Goal: Task Accomplishment & Management: Use online tool/utility

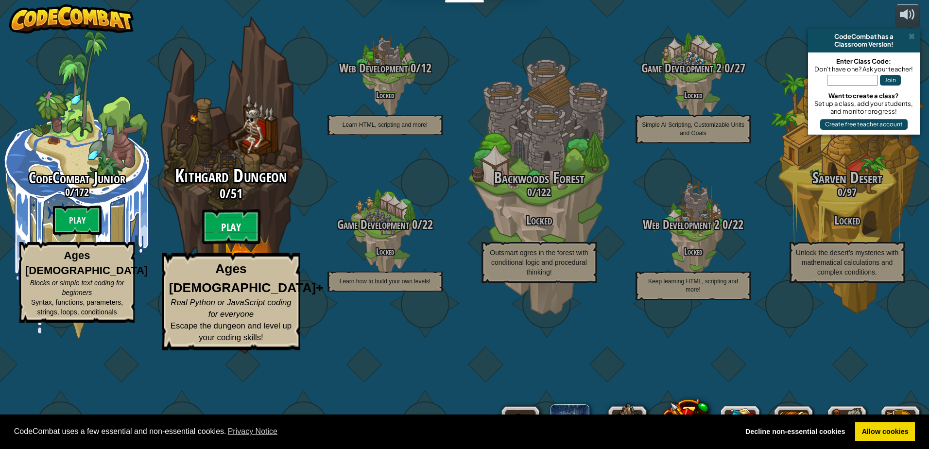
click at [222, 245] on btn "Play" at bounding box center [231, 227] width 58 height 35
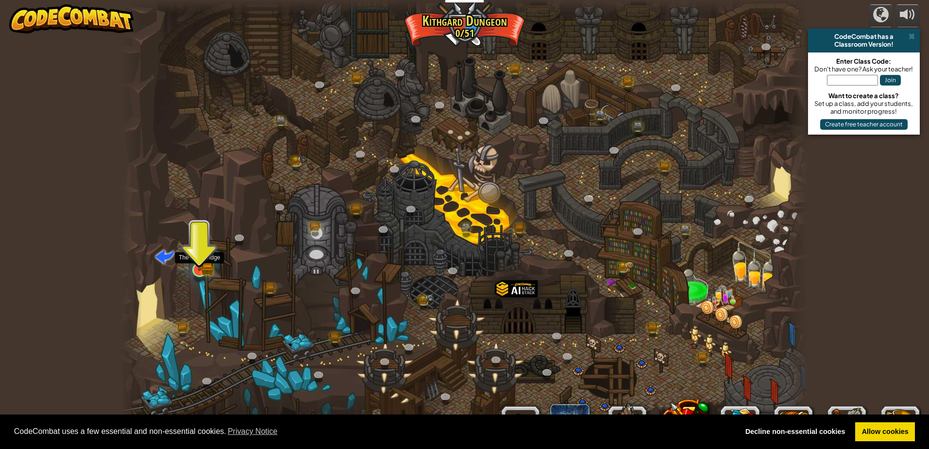
click at [204, 257] on img at bounding box center [199, 251] width 11 height 11
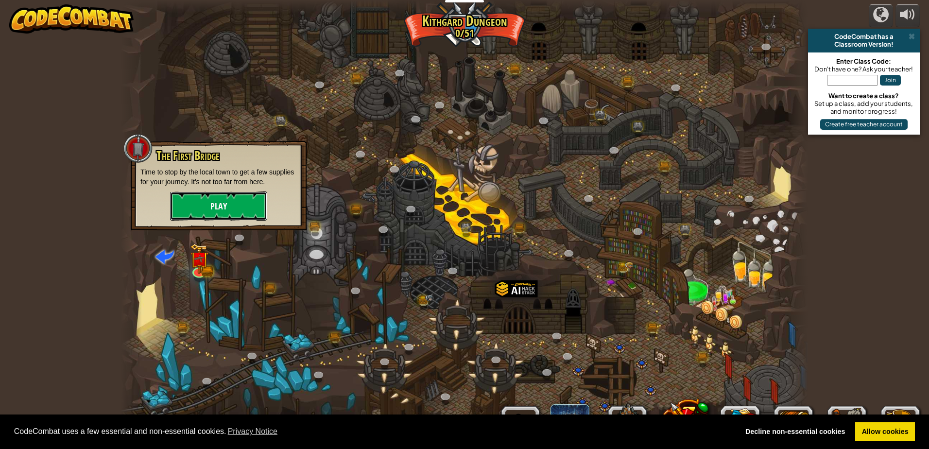
click at [224, 210] on button "Play" at bounding box center [218, 206] width 97 height 29
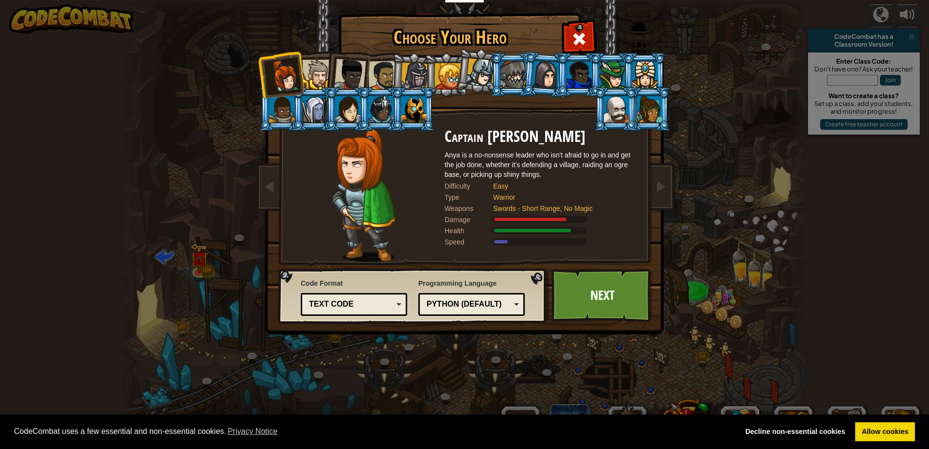
click at [454, 81] on div at bounding box center [448, 76] width 26 height 26
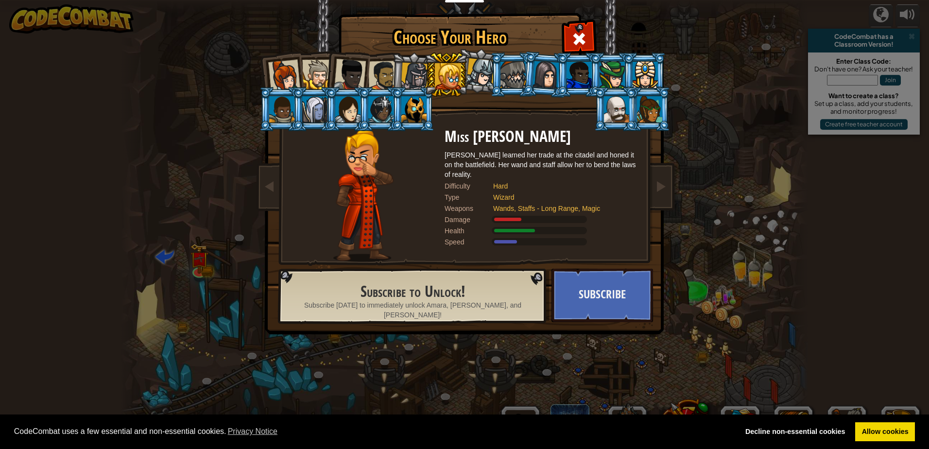
click at [406, 84] on div at bounding box center [415, 77] width 28 height 28
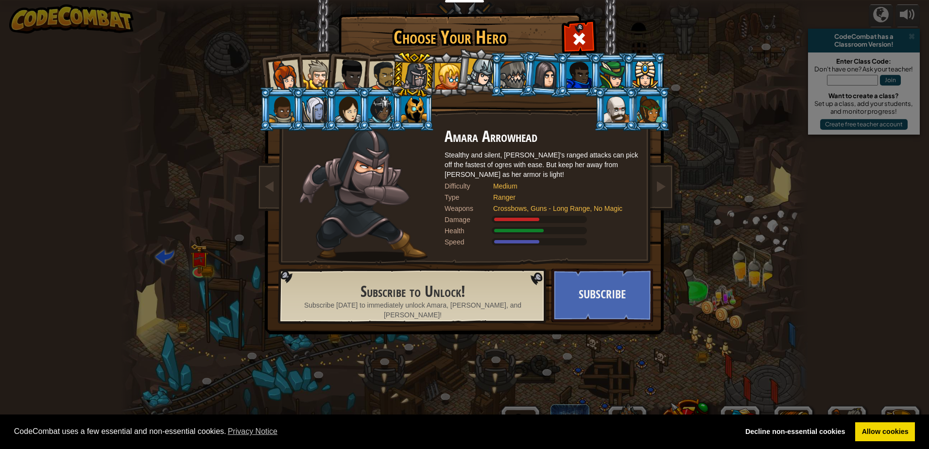
click at [444, 74] on div at bounding box center [448, 76] width 26 height 26
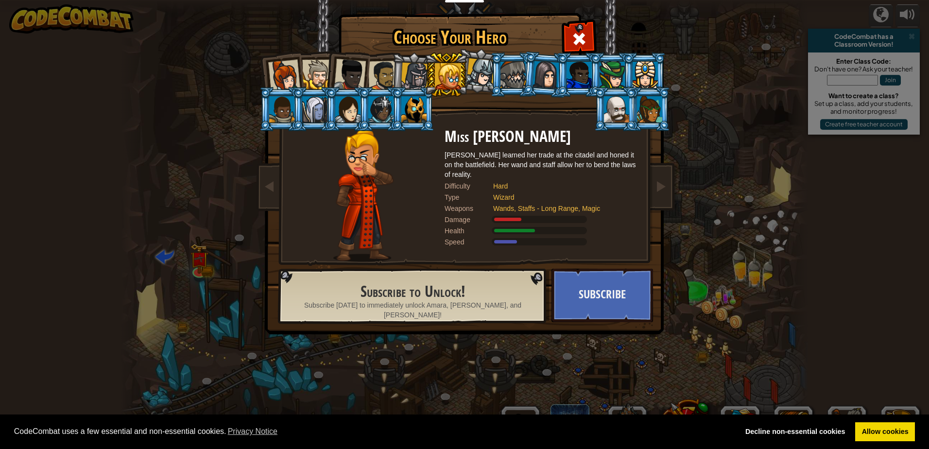
click at [379, 72] on div at bounding box center [383, 76] width 30 height 30
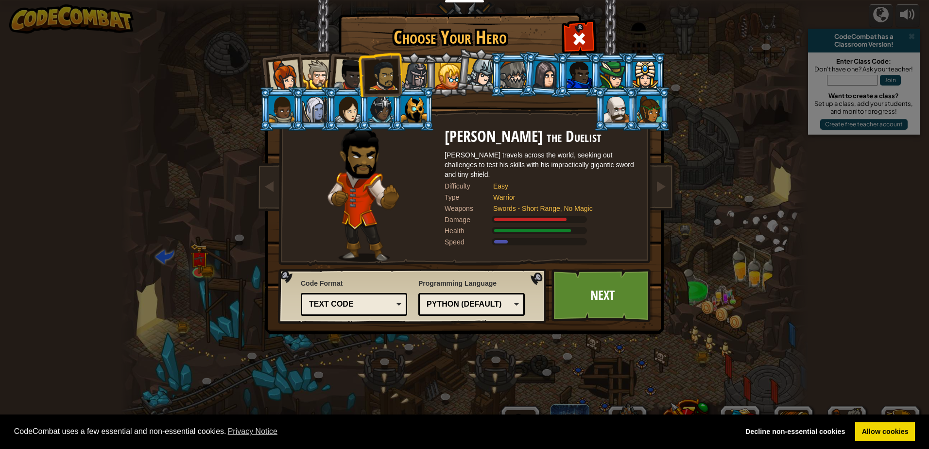
click at [358, 70] on li at bounding box center [380, 74] width 45 height 45
click at [351, 72] on div at bounding box center [350, 75] width 32 height 32
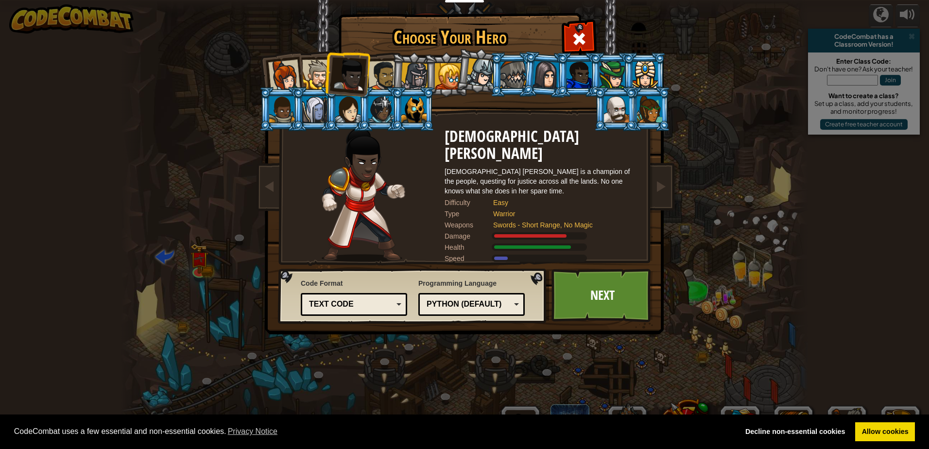
click at [306, 75] on div at bounding box center [317, 75] width 30 height 30
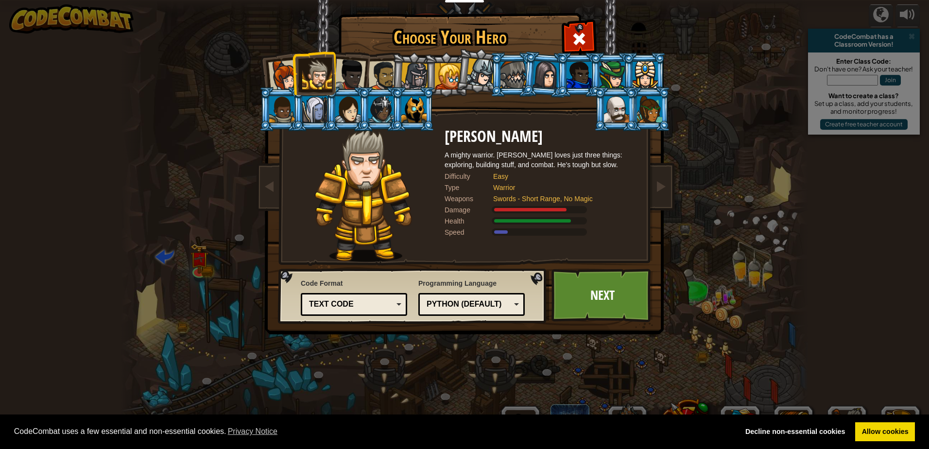
click at [282, 79] on div at bounding box center [284, 76] width 32 height 32
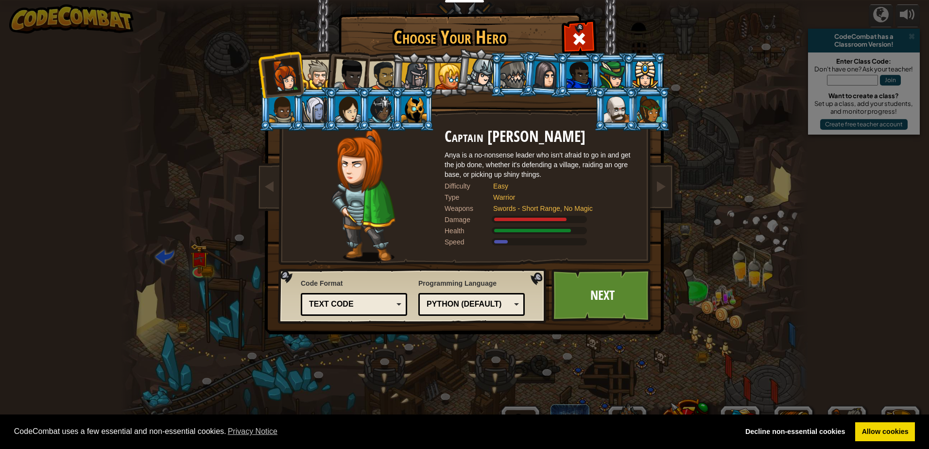
click at [447, 71] on div at bounding box center [448, 76] width 26 height 26
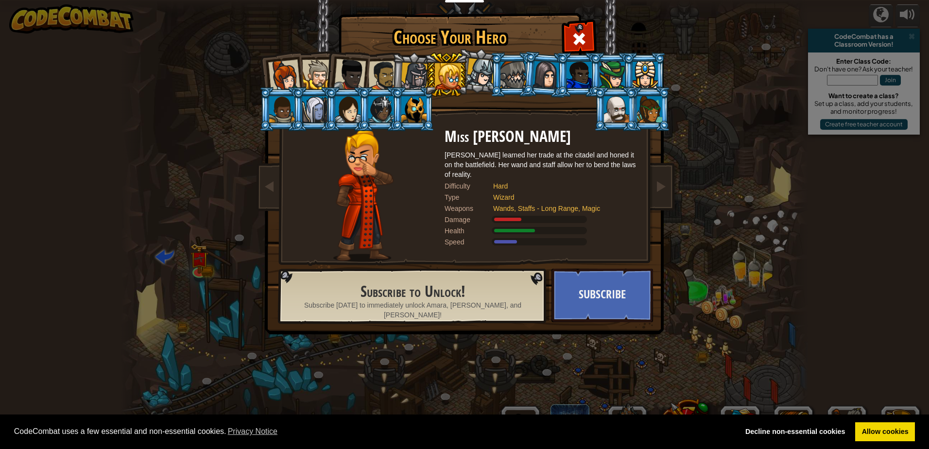
click at [288, 64] on div at bounding box center [284, 76] width 32 height 32
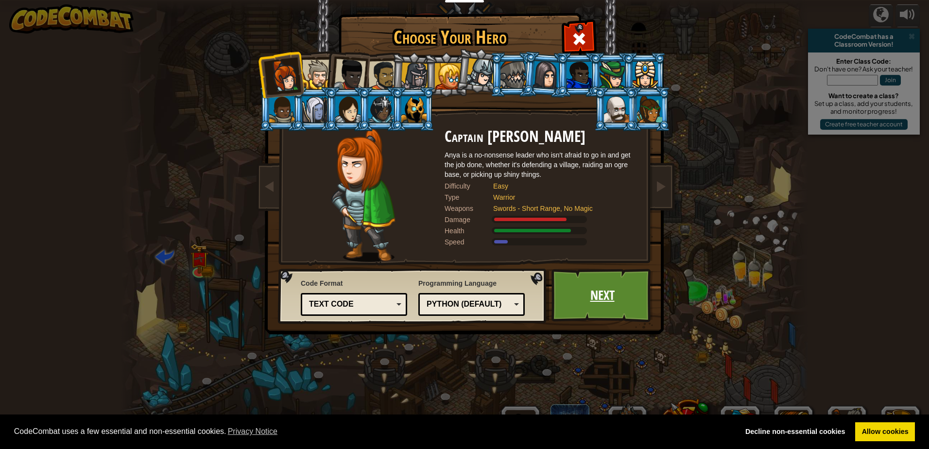
click at [591, 300] on link "Next" at bounding box center [603, 295] width 102 height 53
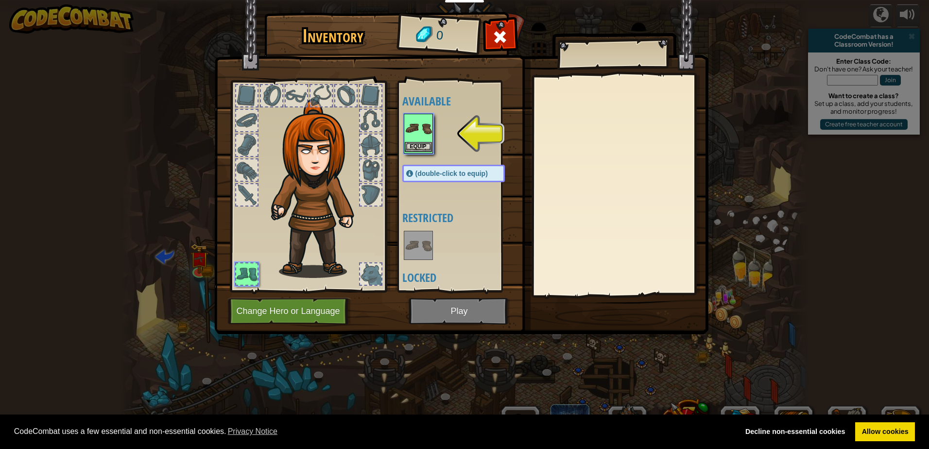
click at [422, 119] on img at bounding box center [418, 128] width 27 height 27
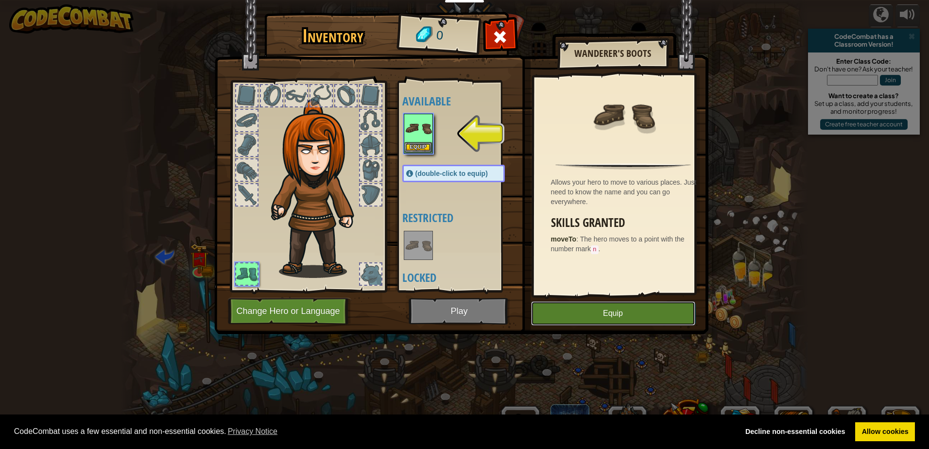
click at [559, 310] on button "Equip" at bounding box center [613, 313] width 164 height 24
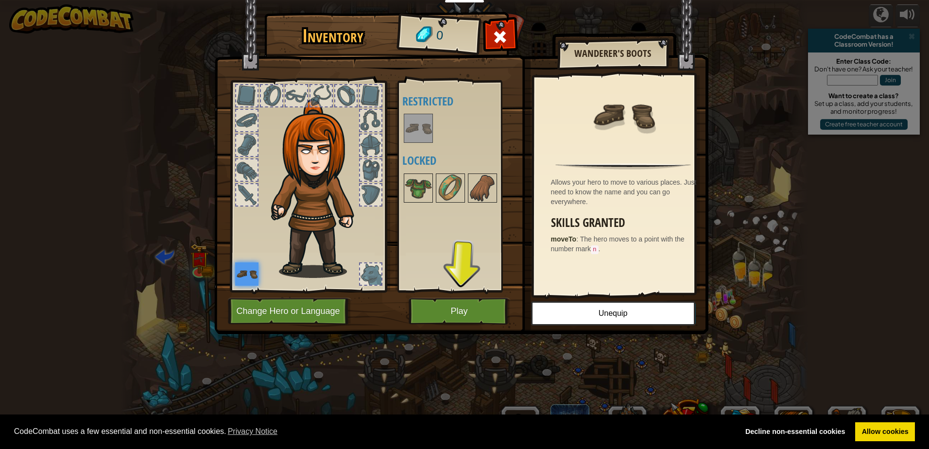
click at [248, 161] on div at bounding box center [246, 169] width 21 height 21
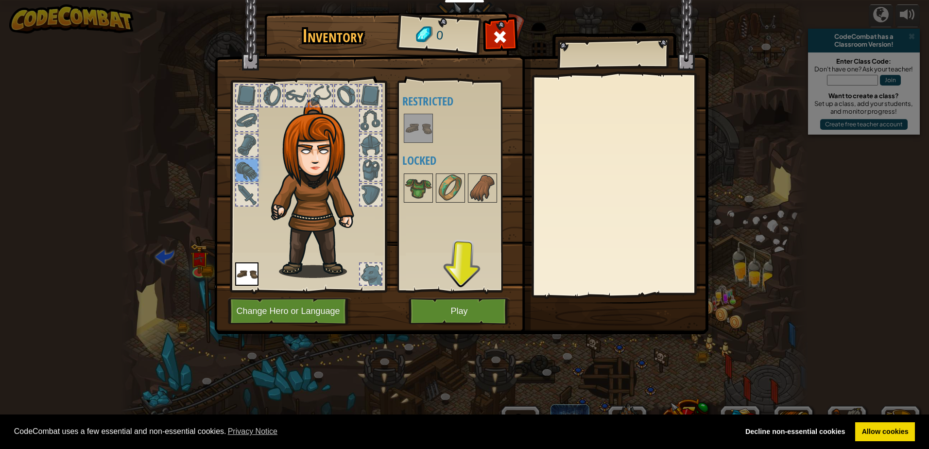
click at [255, 122] on div at bounding box center [246, 120] width 21 height 21
click at [304, 78] on div at bounding box center [308, 183] width 160 height 219
click at [366, 175] on div at bounding box center [370, 169] width 21 height 21
click at [445, 183] on img at bounding box center [450, 188] width 27 height 27
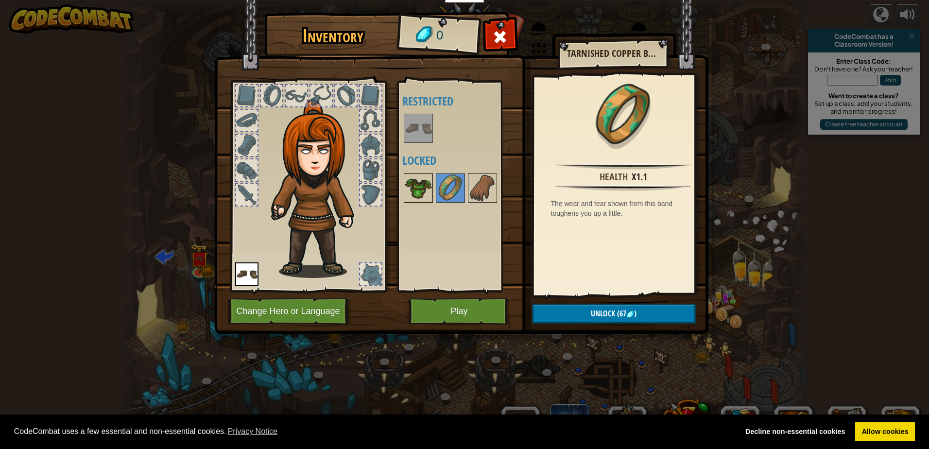
click at [433, 189] on div at bounding box center [418, 188] width 29 height 29
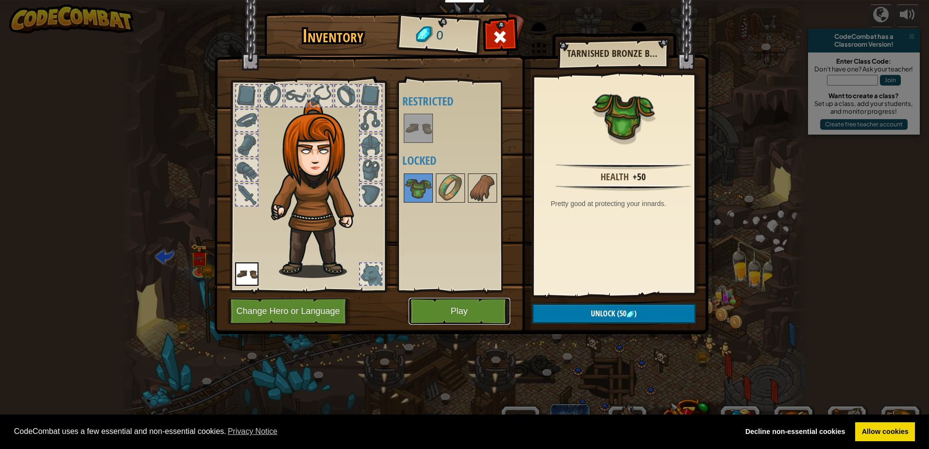
click at [467, 308] on button "Play" at bounding box center [460, 311] width 102 height 27
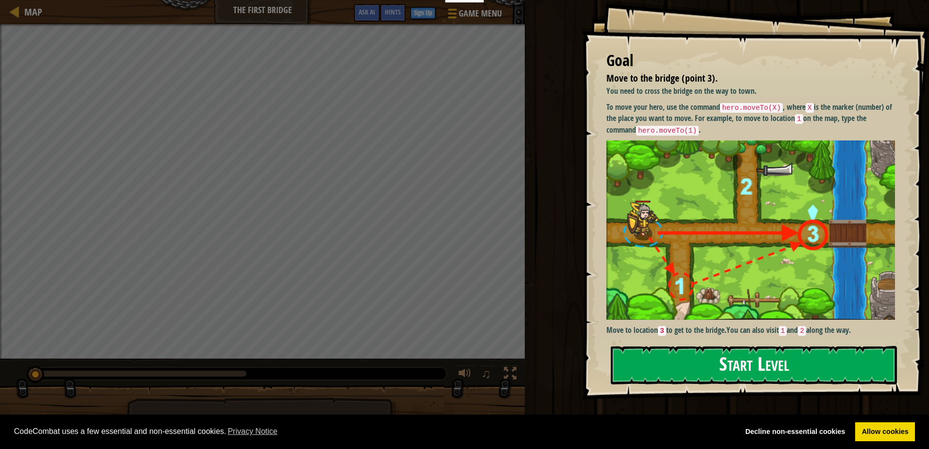
click at [699, 371] on button "Start Level" at bounding box center [754, 365] width 286 height 38
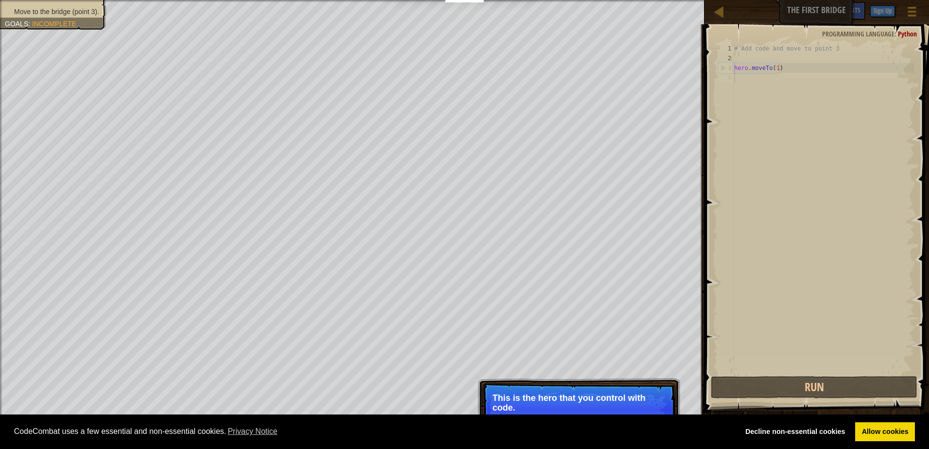
click at [554, 393] on p "This is the hero that you control with code." at bounding box center [579, 402] width 173 height 19
click at [612, 352] on div "Move to the bridge (point 3). Goals : Incomplete ♫ Anya 11 x: 5 y: 15 x: 10 y: …" at bounding box center [464, 224] width 929 height 449
click at [739, 73] on div "# Add code and move to point 3 hero . moveTo ( 1 )" at bounding box center [824, 219] width 182 height 350
click at [768, 69] on div "# Add code and move to point 3 hero . moveTo ( 1 )" at bounding box center [824, 219] width 182 height 350
click at [778, 70] on div "# Add code and move to point 3 hero . moveTo ( 1 )" at bounding box center [824, 219] width 182 height 350
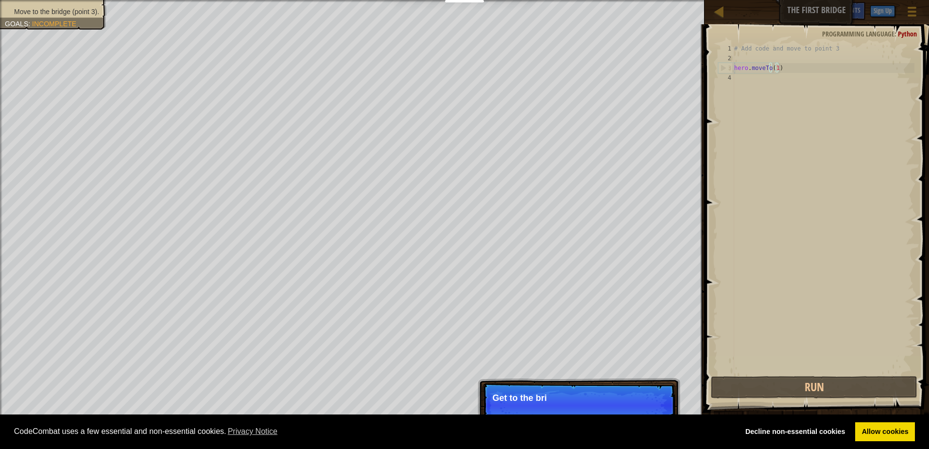
click at [773, 67] on div "# Add code and move to point 3 hero . moveTo ( 1 )" at bounding box center [824, 219] width 182 height 350
click at [641, 395] on code "3" at bounding box center [640, 399] width 9 height 11
click at [637, 398] on p "Get to the bridge by going to point 3 on the map." at bounding box center [579, 403] width 173 height 20
click at [775, 72] on div "# Add code and move to point 3 hero . moveTo ( 1 )" at bounding box center [824, 219] width 182 height 350
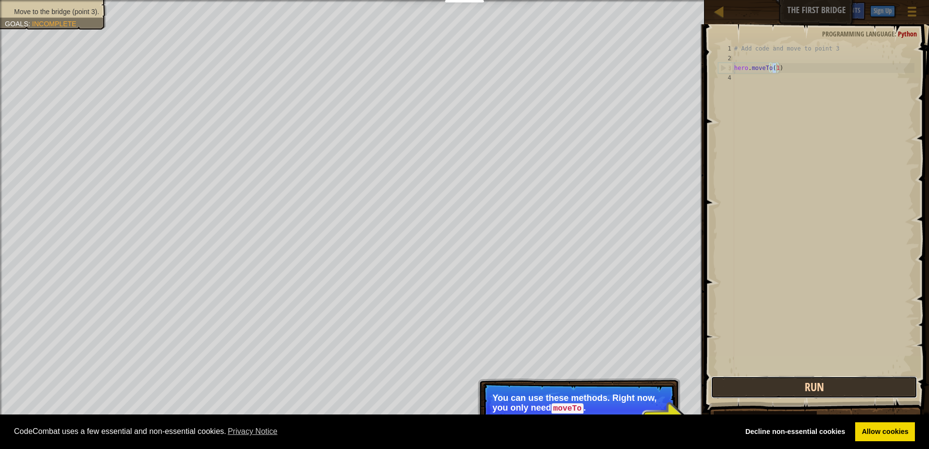
click at [764, 383] on button "Run" at bounding box center [814, 387] width 207 height 22
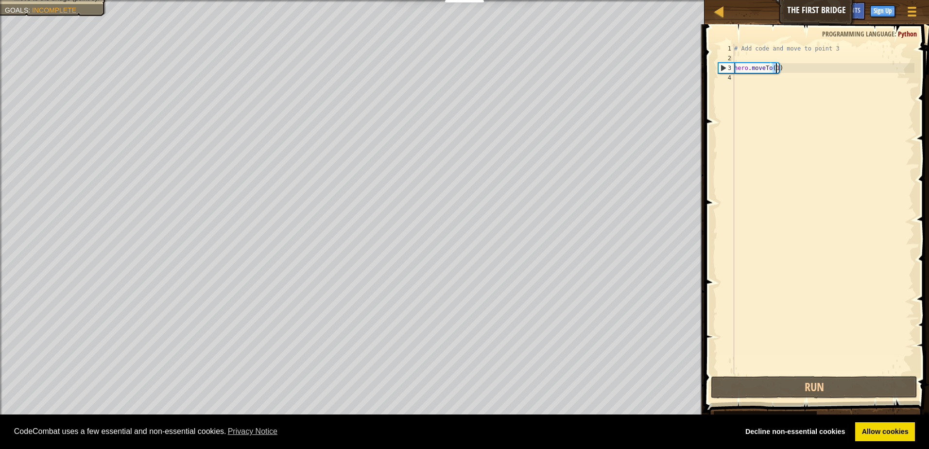
click at [777, 69] on div "# Add code and move to point 3 hero . moveTo ( 1 )" at bounding box center [824, 209] width 182 height 331
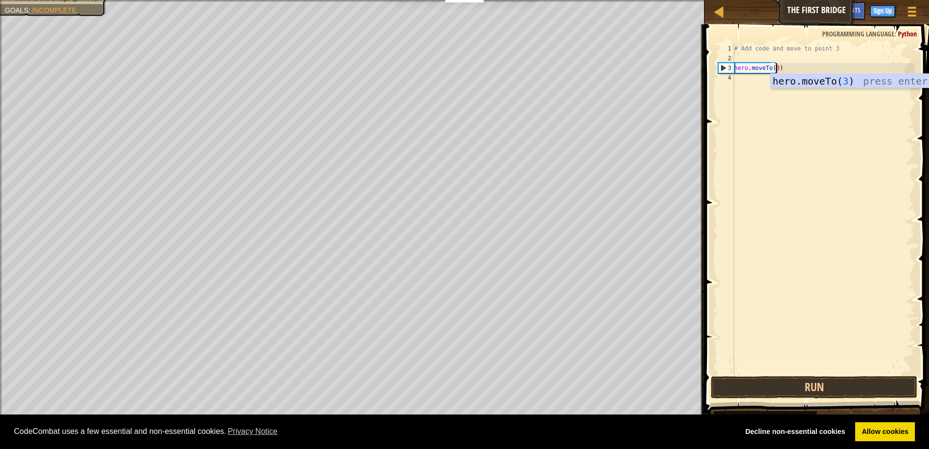
scroll to position [4, 3]
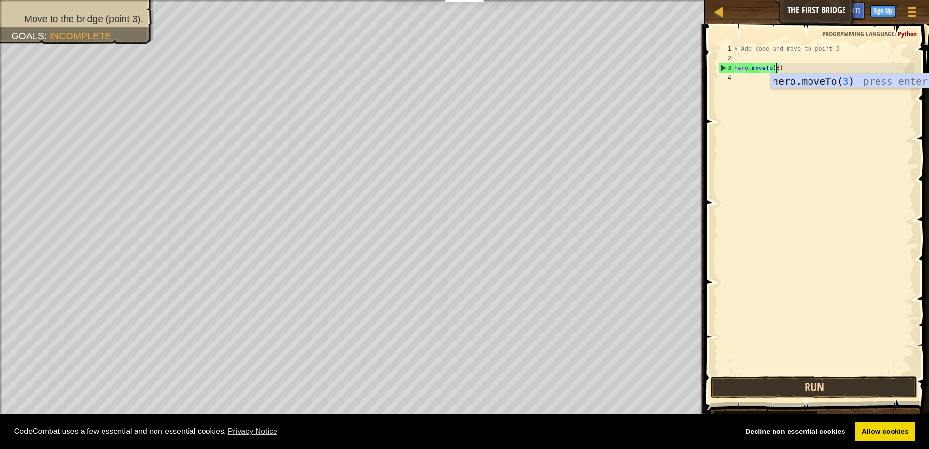
type textarea "hero.moveTo(3)"
click at [834, 385] on button "Run" at bounding box center [814, 387] width 207 height 22
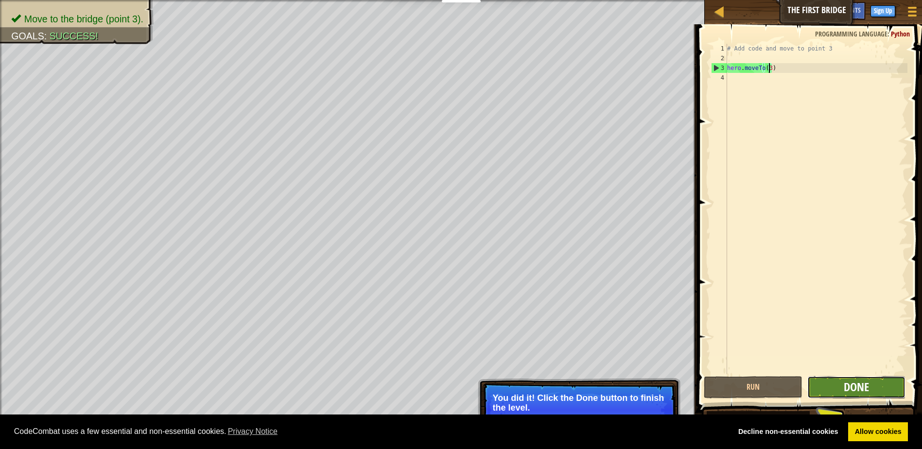
click at [857, 384] on span "Done" at bounding box center [856, 387] width 25 height 16
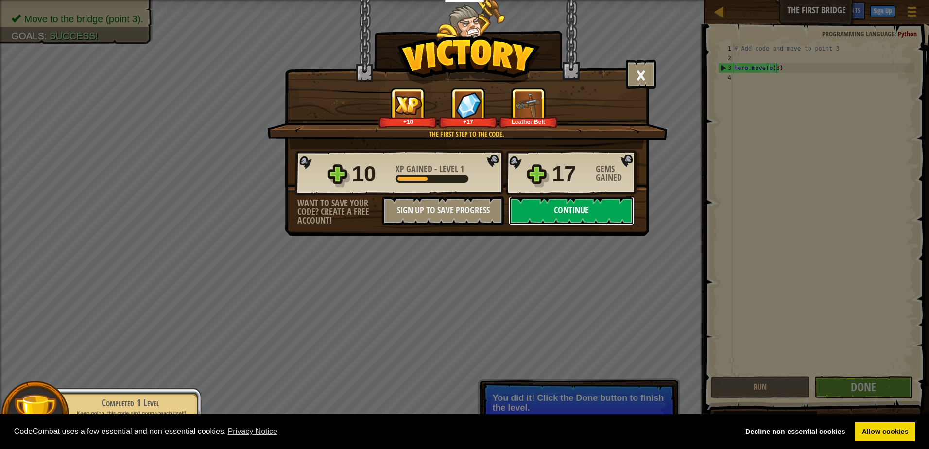
click at [565, 211] on button "Continue" at bounding box center [571, 210] width 125 height 29
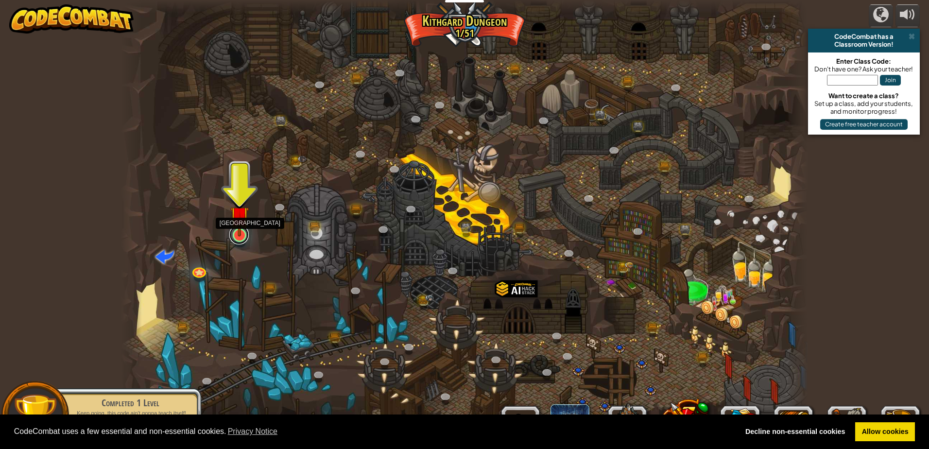
click at [234, 239] on link at bounding box center [238, 234] width 19 height 19
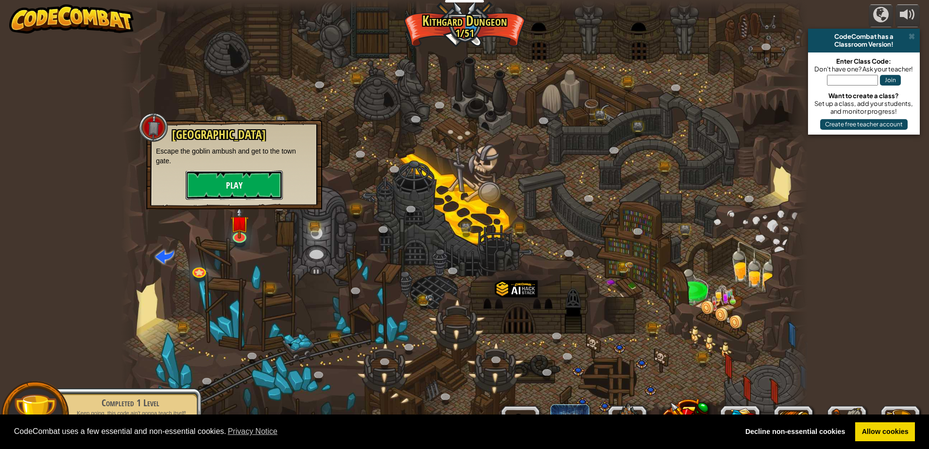
click at [238, 188] on button "Play" at bounding box center [234, 185] width 97 height 29
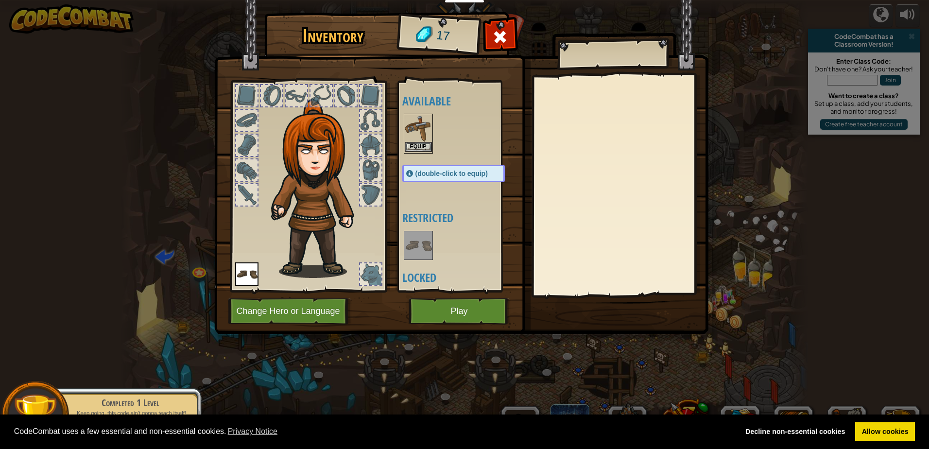
click at [428, 132] on img at bounding box center [418, 128] width 27 height 27
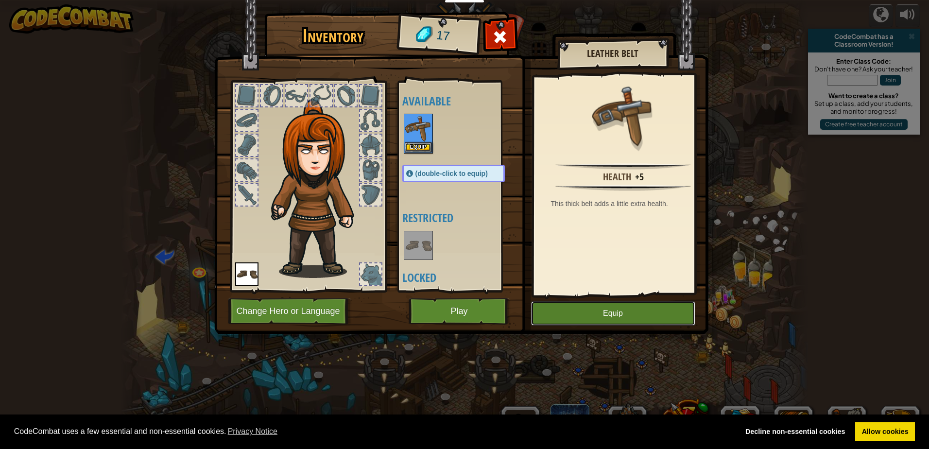
click at [583, 302] on button "Equip" at bounding box center [613, 313] width 164 height 24
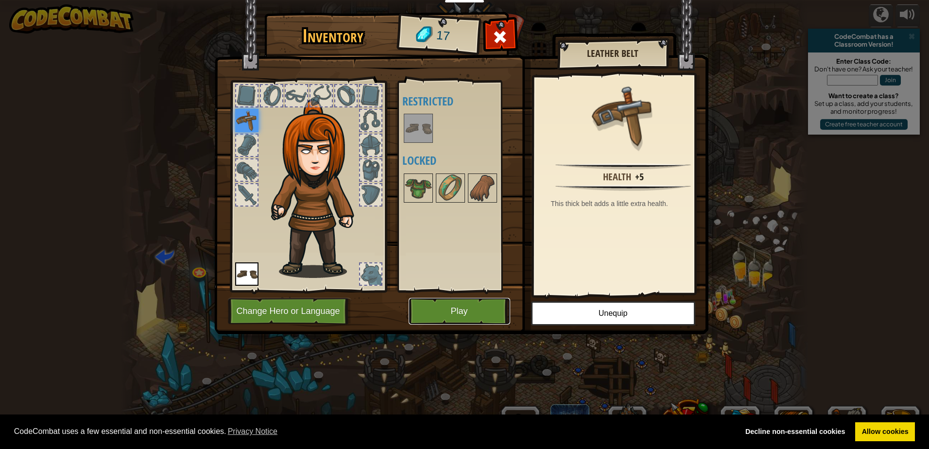
click at [479, 305] on button "Play" at bounding box center [460, 311] width 102 height 27
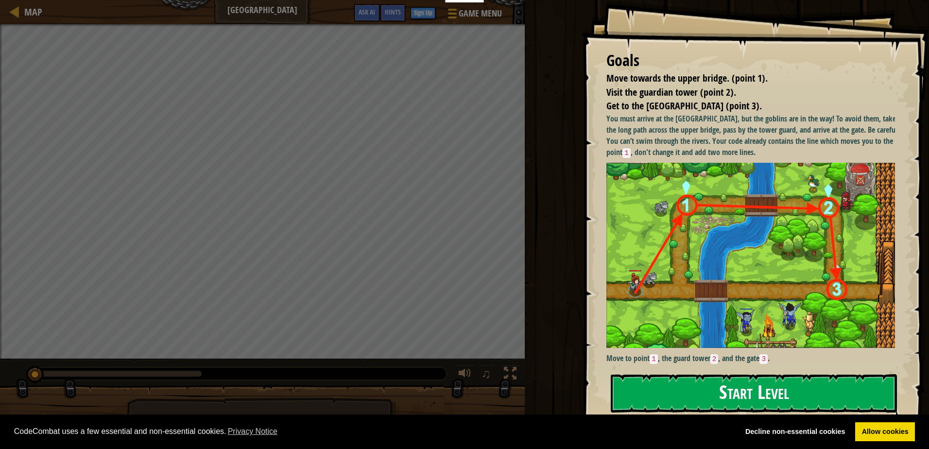
click at [722, 389] on button "Start Level" at bounding box center [754, 393] width 286 height 38
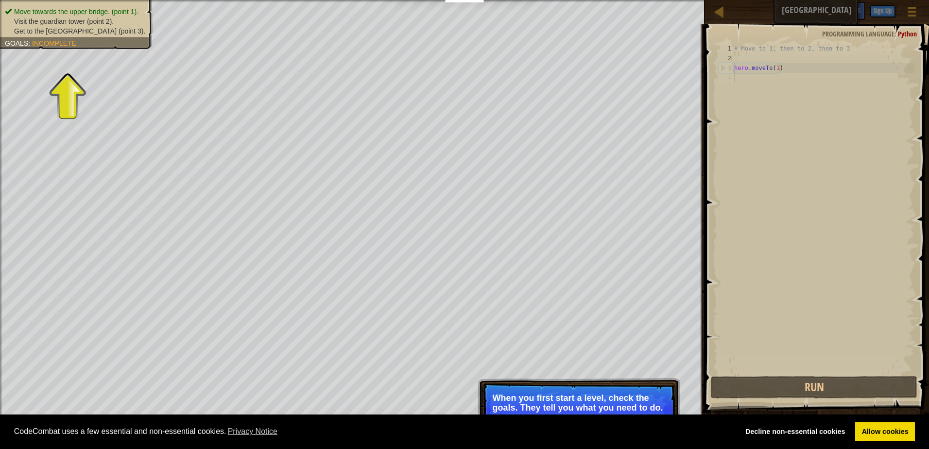
click at [63, 33] on span "Get to the [GEOGRAPHIC_DATA] (point 3)." at bounding box center [79, 31] width 131 height 8
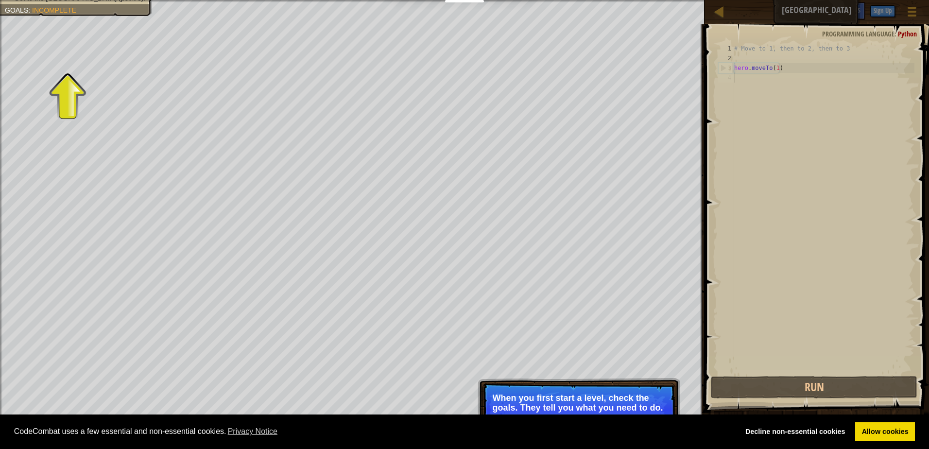
click at [578, 389] on p "Skip (esc) Continue When you first start a level, check the goals. They tell yo…" at bounding box center [579, 410] width 193 height 54
drag, startPoint x: 595, startPoint y: 398, endPoint x: 557, endPoint y: 383, distance: 40.8
click at [593, 398] on p "When you first start a level, check the goals. They tell you what you need to d…" at bounding box center [579, 402] width 173 height 19
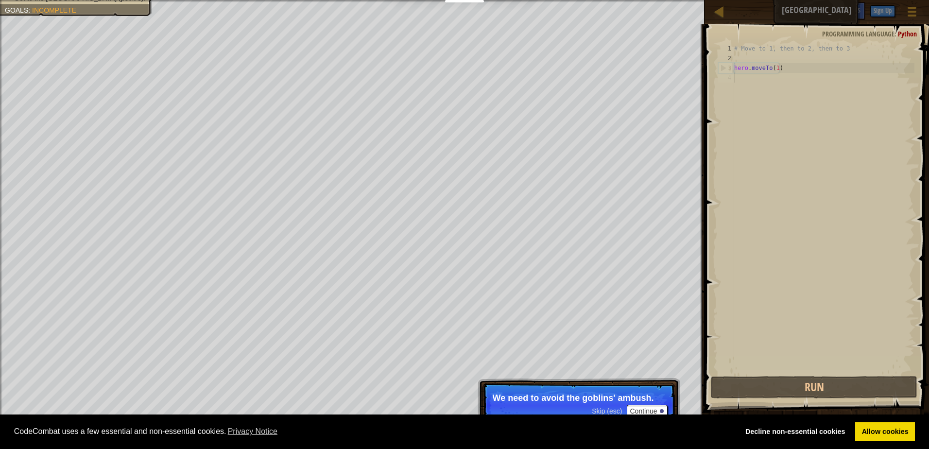
scroll to position [4, 0]
click at [776, 69] on div "# Move to 1, then to 2, then to 3 hero . moveTo ( 1 )" at bounding box center [824, 219] width 182 height 350
type textarea "hero.moveTo(1)"
click at [773, 69] on div "# Move to 1, then to 2, then to 3 hero . moveTo ( 1 )" at bounding box center [824, 219] width 182 height 350
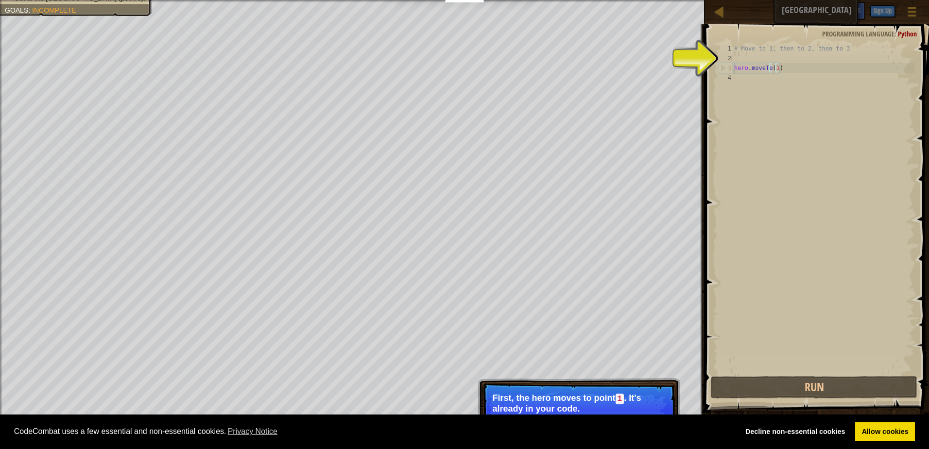
click at [775, 69] on div "# Move to 1, then to 2, then to 3 hero . moveTo ( 1 )" at bounding box center [824, 219] width 182 height 350
click at [780, 69] on div "# Move to 1, then to 2, then to 3 hero . moveTo ( 1 )" at bounding box center [824, 219] width 182 height 350
click at [774, 71] on div "# Move to 1, then to 2, then to 3 hero . moveTo ( 1 )" at bounding box center [824, 219] width 182 height 350
click at [759, 63] on div "# Move to 1, then to 2, then to 3 hero . moveTo ( 1 )" at bounding box center [824, 219] width 182 height 350
click at [775, 69] on div "# Move to 1, then to 2, then to 3 hero . moveTo ( 1 )" at bounding box center [824, 219] width 182 height 350
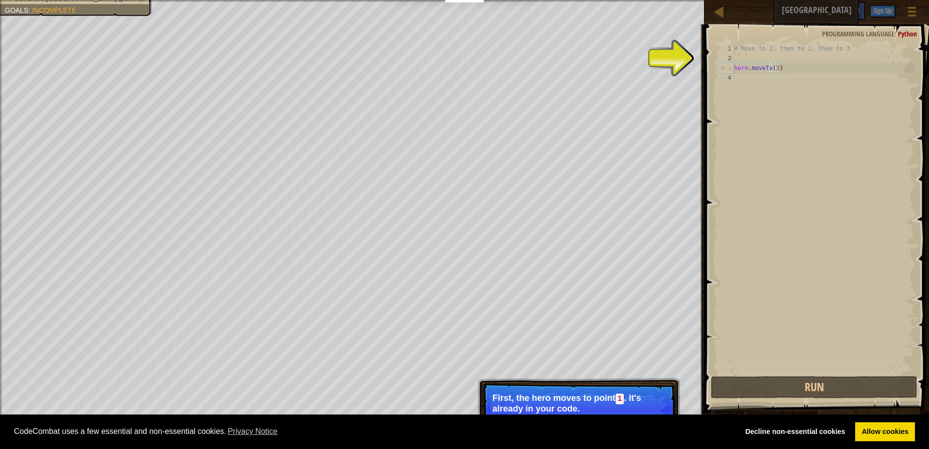
click at [775, 69] on div "# Move to 1, then to 2, then to 3 hero . moveTo ( 1 )" at bounding box center [824, 219] width 182 height 350
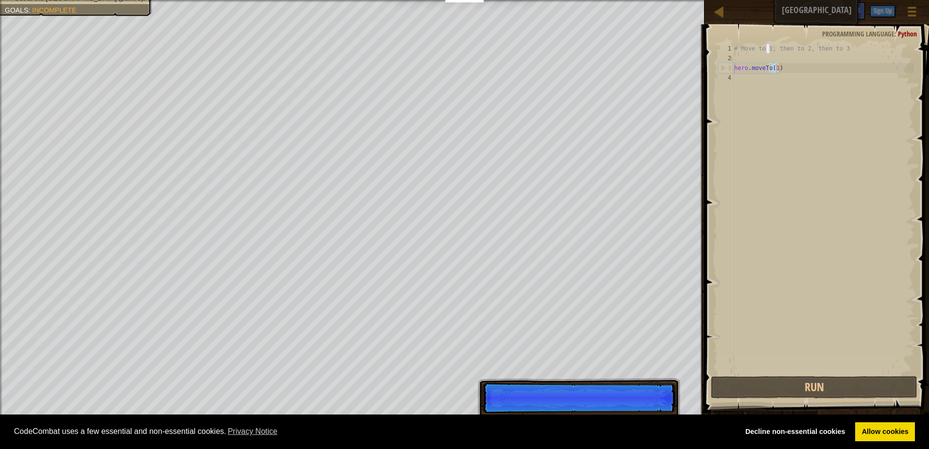
click at [682, 121] on div "Map Old Town Road Game Menu Done Sign Up Hints Ask AI 1 ההההההההההההההההההההההה…" at bounding box center [464, 224] width 929 height 449
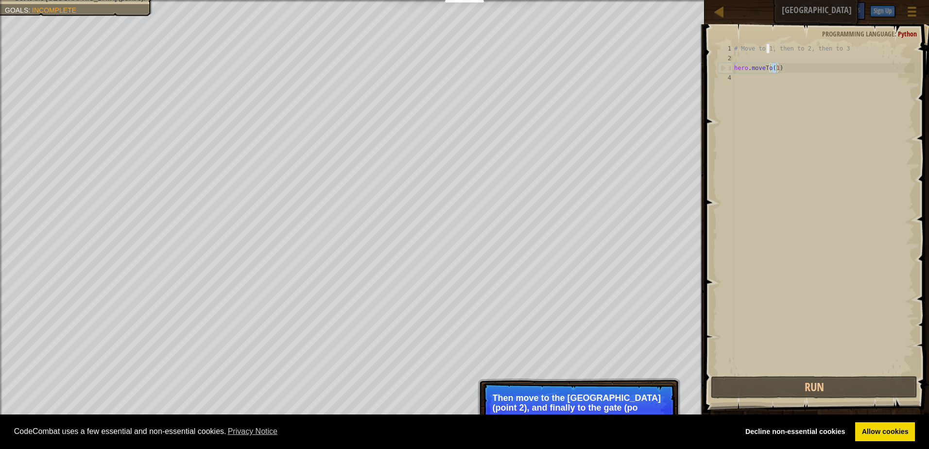
click at [613, 385] on p "Skip (esc) Continue Then move to the [GEOGRAPHIC_DATA] (point 2), and finally t…" at bounding box center [579, 410] width 193 height 54
click at [615, 401] on p "Then move to the [GEOGRAPHIC_DATA] (point 2), and finally to the gate (point 3)." at bounding box center [579, 402] width 173 height 19
drag, startPoint x: 616, startPoint y: 401, endPoint x: 627, endPoint y: 393, distance: 13.2
click at [618, 402] on p "Then move to the [GEOGRAPHIC_DATA] (point 2), and finally to the gate (point 3)." at bounding box center [579, 402] width 173 height 19
click at [774, 69] on div "# Move to 1, then to 2, then to 3 hero . moveTo ( 1 )" at bounding box center [824, 209] width 182 height 331
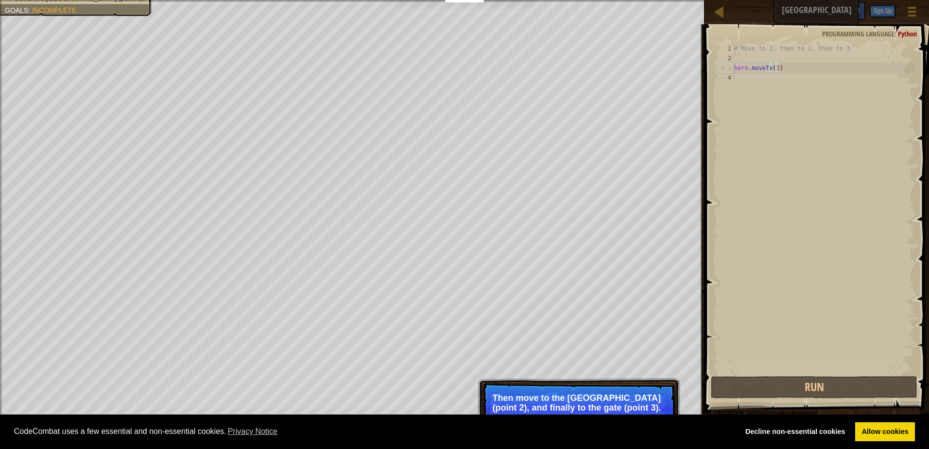
click at [776, 69] on div "# Move to 1, then to 2, then to 3 hero . moveTo ( 1 )" at bounding box center [824, 219] width 182 height 350
click at [775, 67] on div "# Move to 1, then to 2, then to 3 hero . moveTo ( 1 )" at bounding box center [824, 219] width 182 height 350
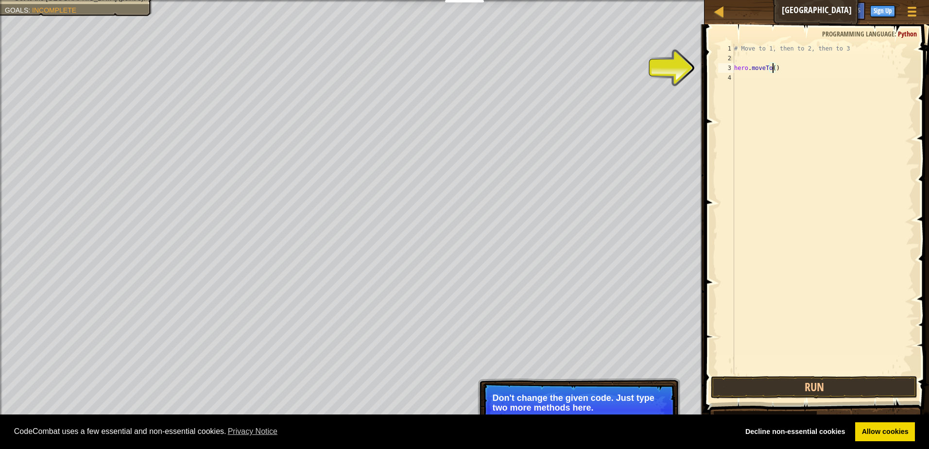
scroll to position [4, 3]
click at [751, 394] on button "Run" at bounding box center [814, 387] width 207 height 22
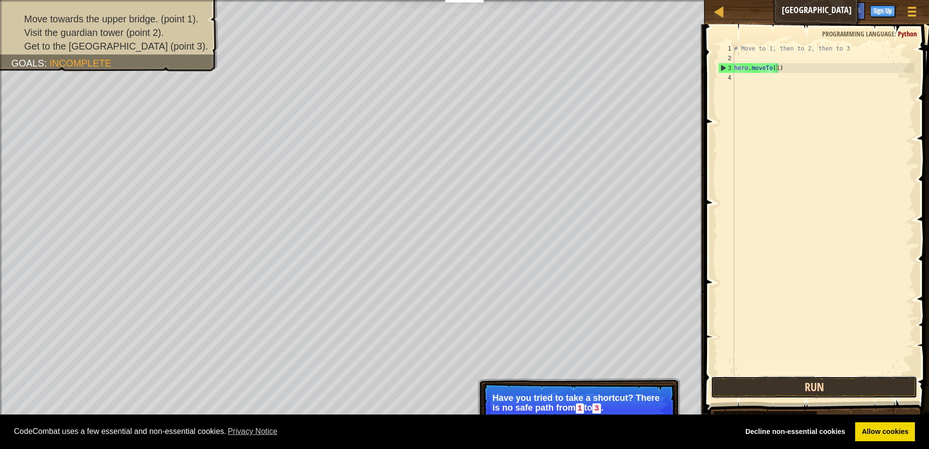
click at [859, 386] on button "Run" at bounding box center [814, 387] width 207 height 22
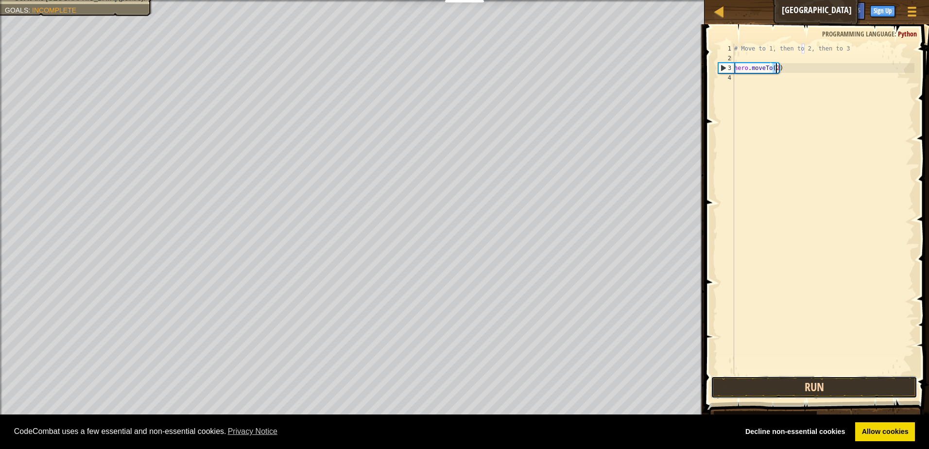
click at [818, 382] on button "Run" at bounding box center [814, 387] width 207 height 22
click at [784, 67] on div "# Move to 1, then to 2, then to 3 hero . moveTo ( 1 )" at bounding box center [824, 219] width 182 height 350
type textarea "hero.moveTo(1)"
click at [811, 390] on button "Run" at bounding box center [814, 387] width 207 height 22
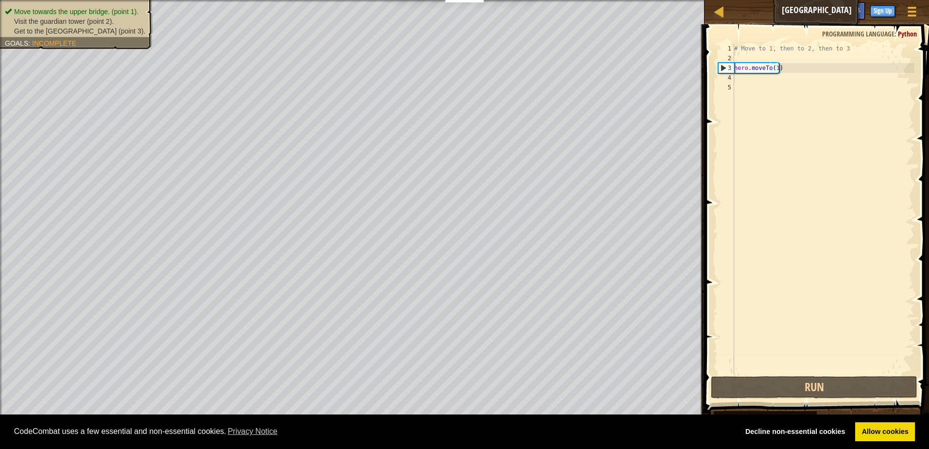
click at [88, 8] on ul "Move towards the upper bridge. (point 1). Visit the [GEOGRAPHIC_DATA] (point 2)…" at bounding box center [76, 21] width 143 height 29
click at [91, 14] on div "Move towards the upper bridge. (point 1). Visit the [GEOGRAPHIC_DATA] (point 2)…" at bounding box center [71, 21] width 164 height 55
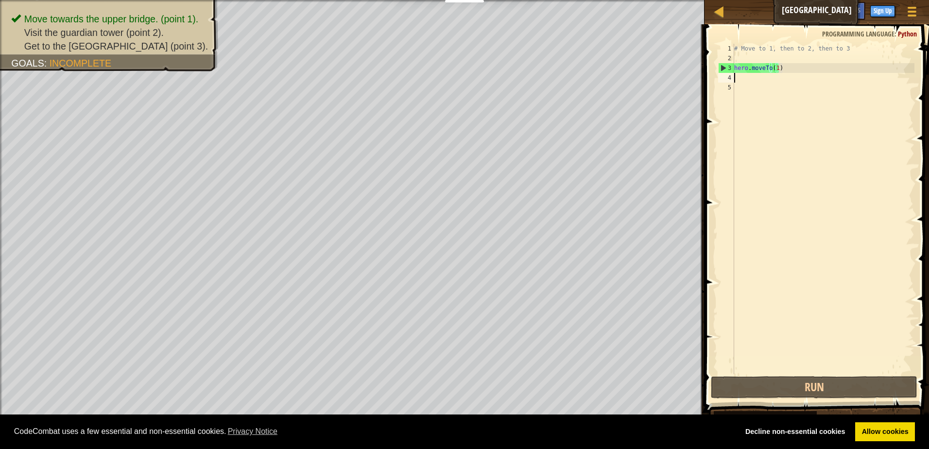
scroll to position [4, 0]
click at [743, 75] on div "# Move to 1, then to 2, then to 3 hero . moveTo ( 1 )" at bounding box center [824, 219] width 182 height 350
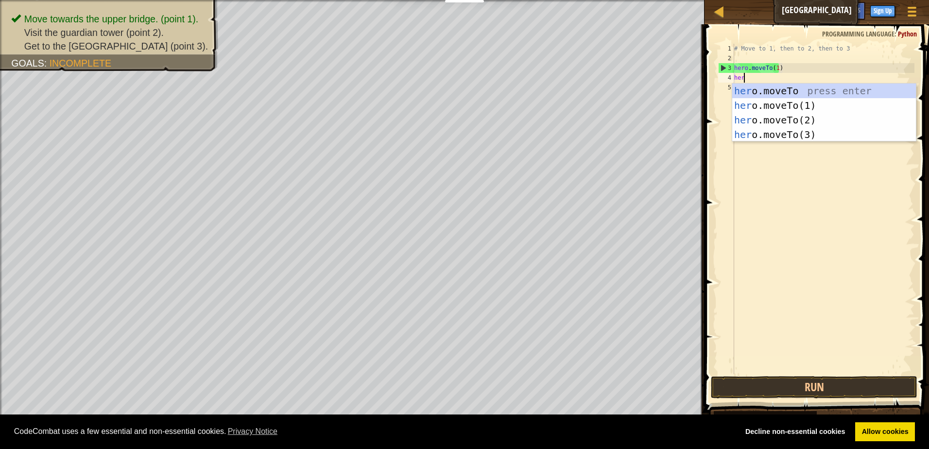
scroll to position [4, 0]
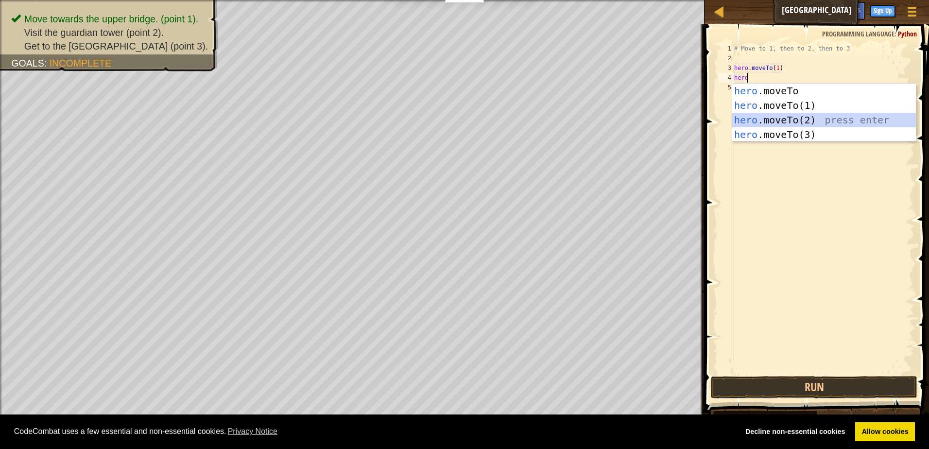
click at [796, 120] on div "hero .moveTo press enter hero .moveTo(1) press enter hero .moveTo(2) press ente…" at bounding box center [825, 127] width 184 height 87
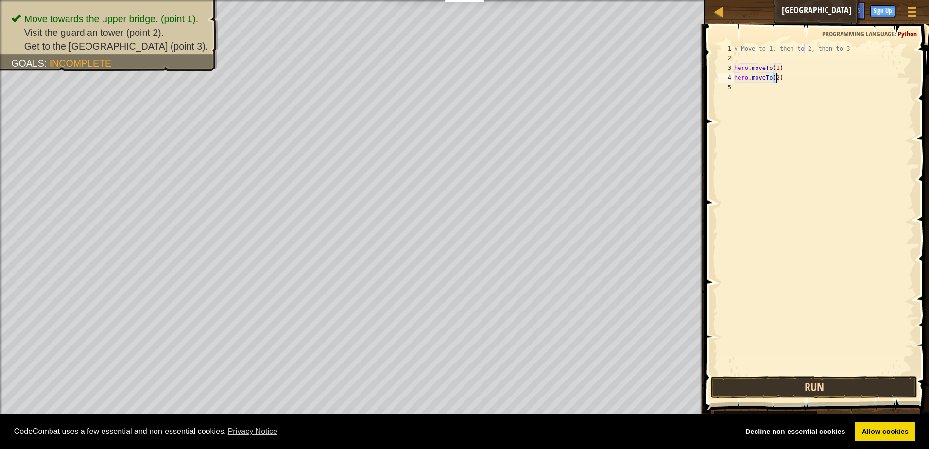
type textarea "hero.moveTo(2)"
click at [854, 389] on button "Run" at bounding box center [814, 387] width 207 height 22
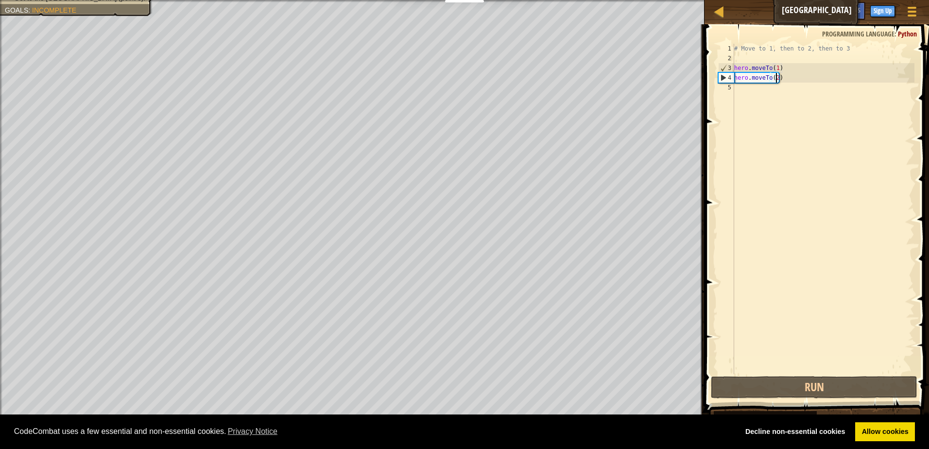
click at [746, 92] on div "# Move to 1, then to 2, then to 3 hero . moveTo ( 1 ) hero . moveTo ( 2 )" at bounding box center [824, 219] width 182 height 350
drag, startPoint x: 755, startPoint y: 88, endPoint x: 746, endPoint y: 88, distance: 9.2
click at [746, 88] on div "# Move to 1, then to 2, then to 3 hero . moveTo ( 1 ) hero . moveTo ( 2 )" at bounding box center [824, 219] width 182 height 350
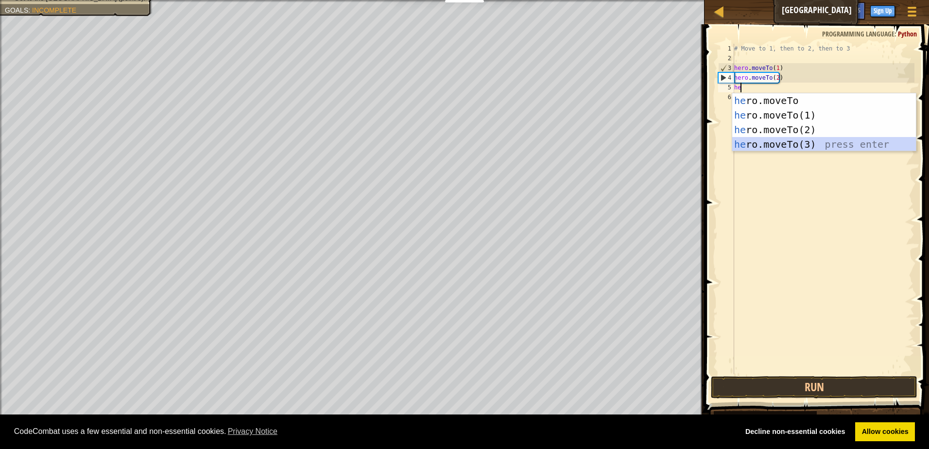
click at [804, 139] on div "he ro.moveTo press enter he ro.moveTo(1) press enter he ro.moveTo(2) press ente…" at bounding box center [825, 136] width 184 height 87
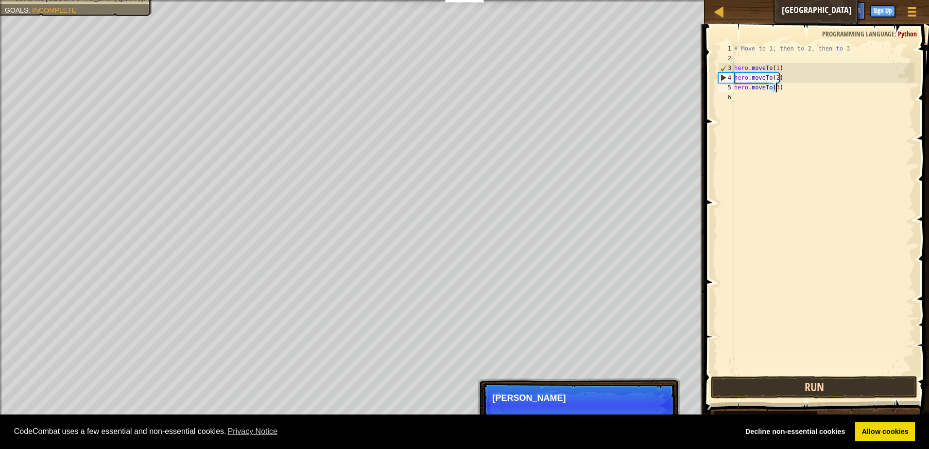
type textarea "hero.moveTo(3)"
click at [787, 384] on button "Run" at bounding box center [814, 387] width 207 height 22
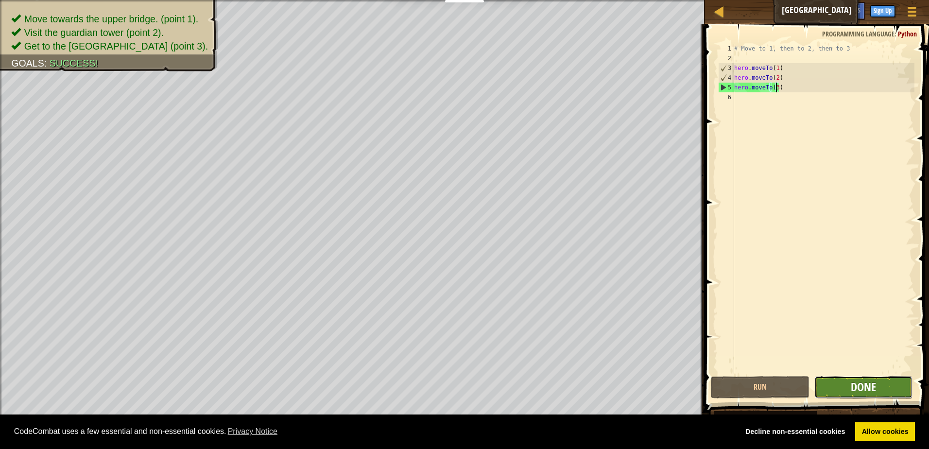
click at [864, 393] on span "Done" at bounding box center [863, 387] width 25 height 16
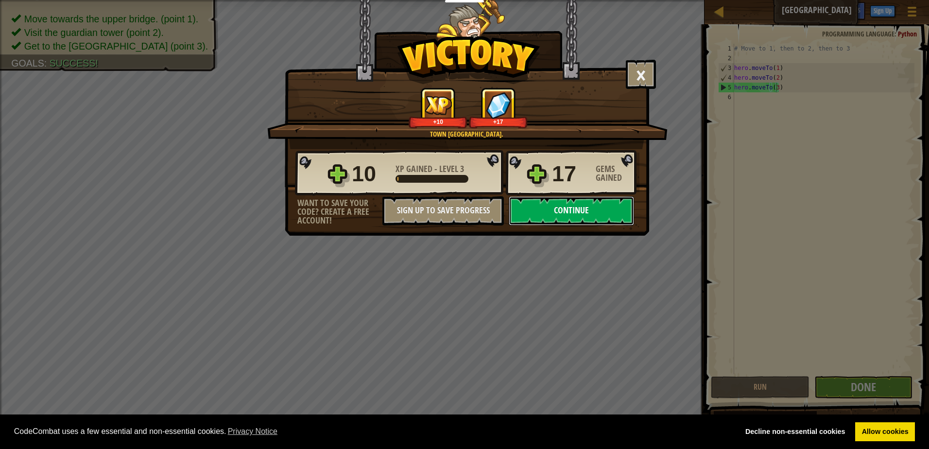
click at [582, 205] on button "Continue" at bounding box center [571, 210] width 125 height 29
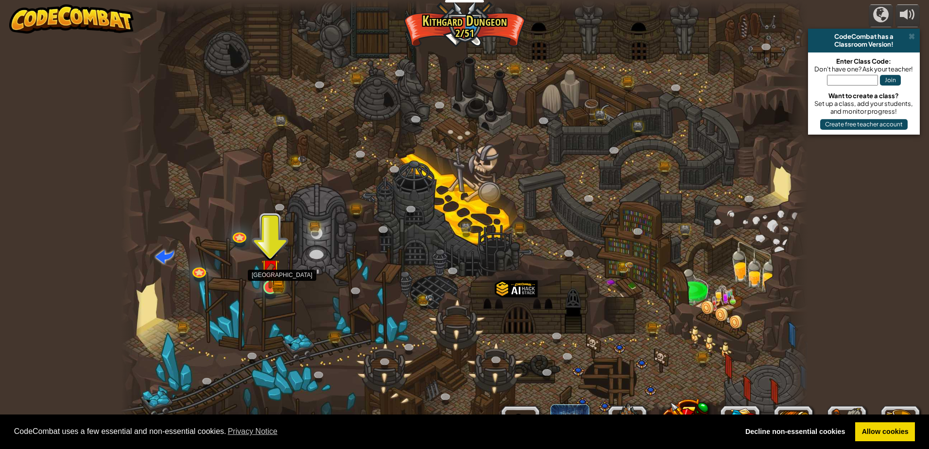
click at [275, 288] on img at bounding box center [270, 268] width 18 height 40
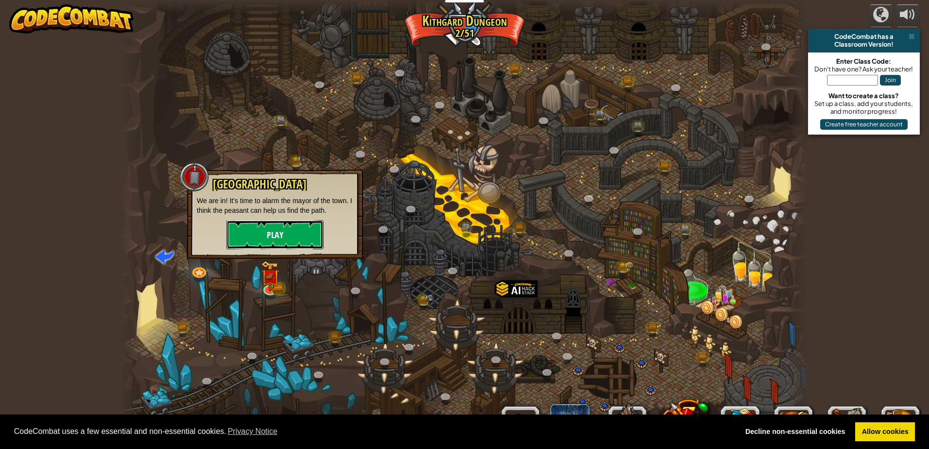
click at [271, 236] on button "Play" at bounding box center [275, 234] width 97 height 29
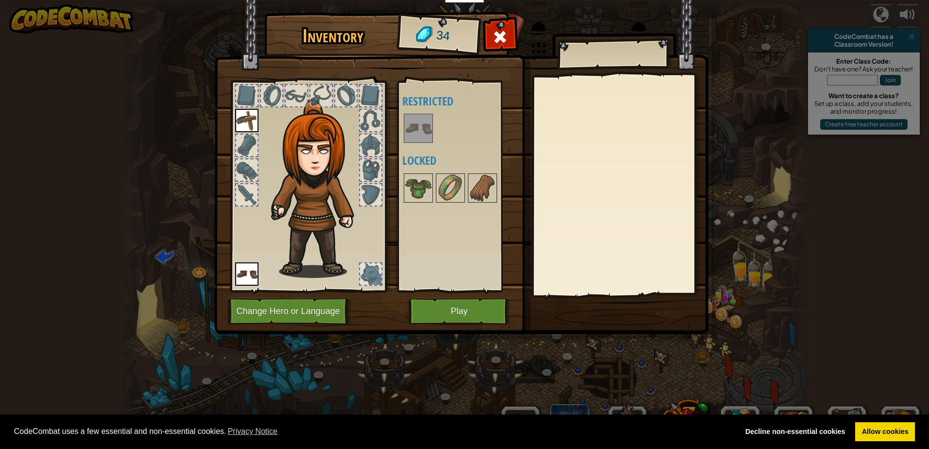
click at [245, 126] on img at bounding box center [246, 120] width 23 height 23
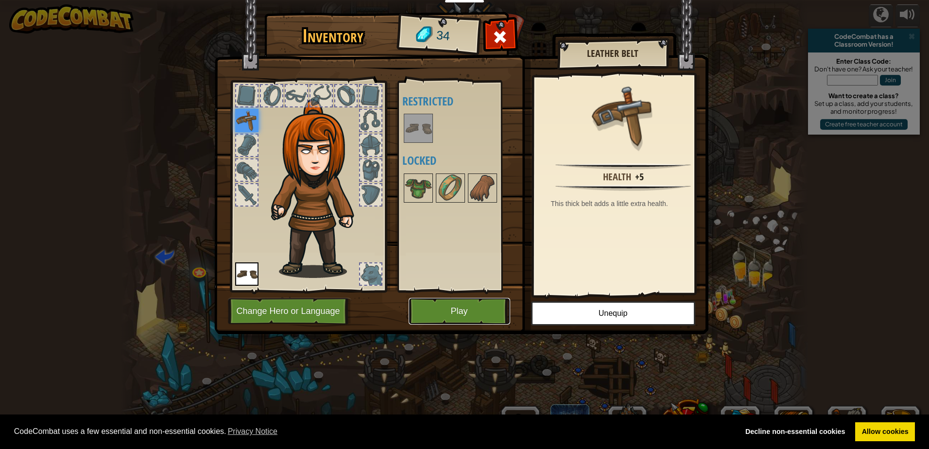
click at [477, 315] on button "Play" at bounding box center [460, 311] width 102 height 27
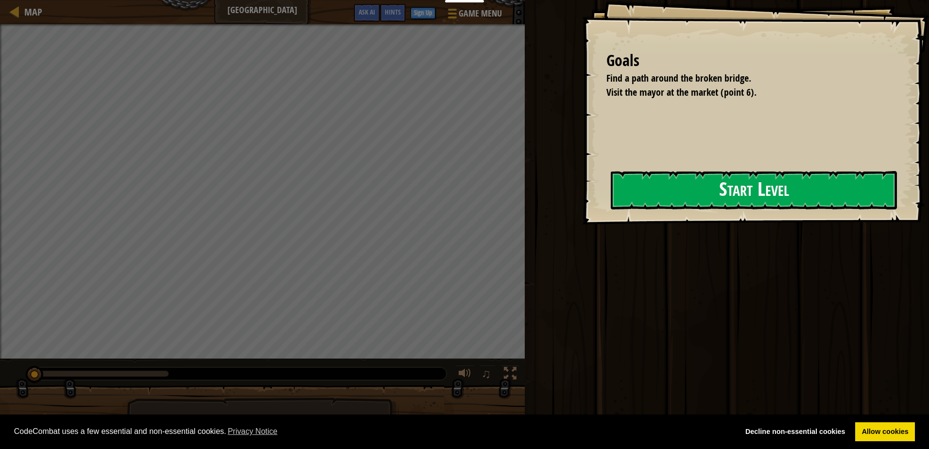
click at [724, 188] on button "Start Level" at bounding box center [754, 190] width 286 height 38
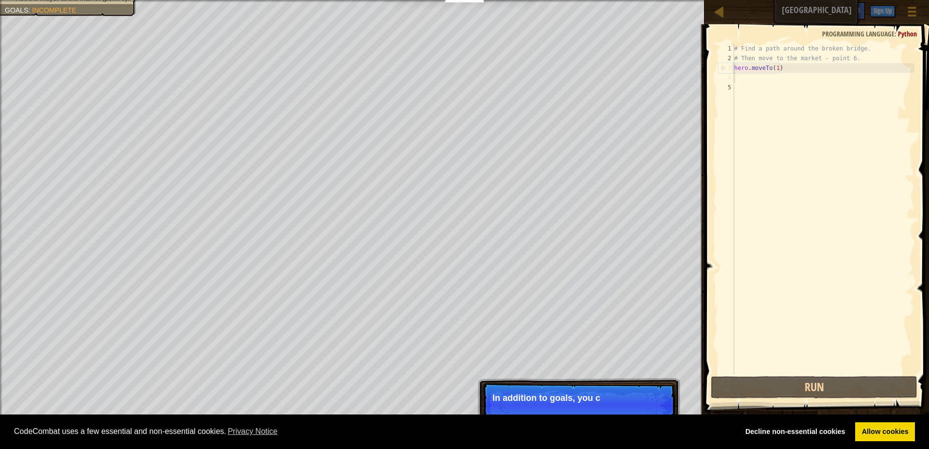
click at [737, 78] on div "# Find a path around the broken bridge. # Then move to the market - point 6. he…" at bounding box center [824, 219] width 182 height 350
click at [618, 389] on p "Skip (esc) Continue In addition to goals, you can find useful instructions in t…" at bounding box center [579, 410] width 193 height 54
click at [744, 80] on div "# Find a path around the broken bridge. # Then move to the market - point 6. he…" at bounding box center [824, 219] width 182 height 350
drag, startPoint x: 752, startPoint y: 74, endPoint x: 763, endPoint y: 74, distance: 11.2
click at [758, 74] on div "# Find a path around the broken bridge. # Then move to the market - point 6. he…" at bounding box center [824, 219] width 182 height 350
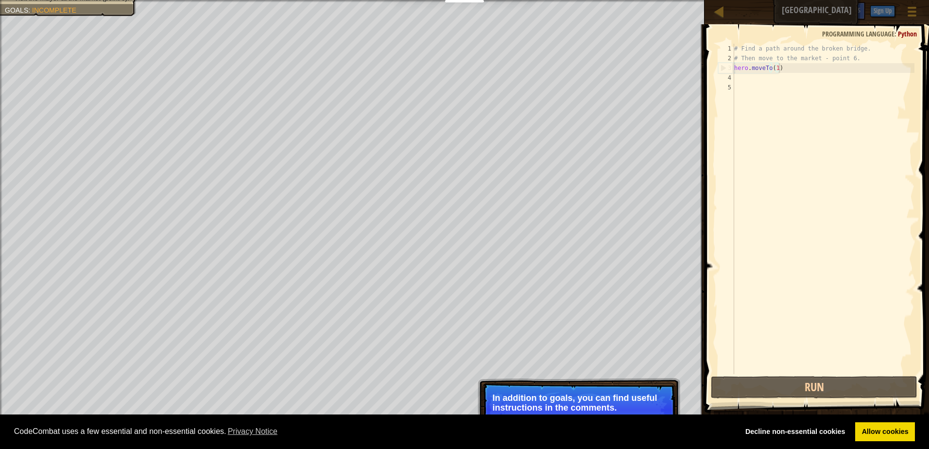
click at [785, 70] on div "# Find a path around the broken bridge. # Then move to the market - point 6. he…" at bounding box center [824, 219] width 182 height 350
type textarea "hero.moveTo(1)"
click at [785, 70] on div "# Find a path around the broken bridge. # Then move to the market - point 6. he…" at bounding box center [824, 219] width 182 height 350
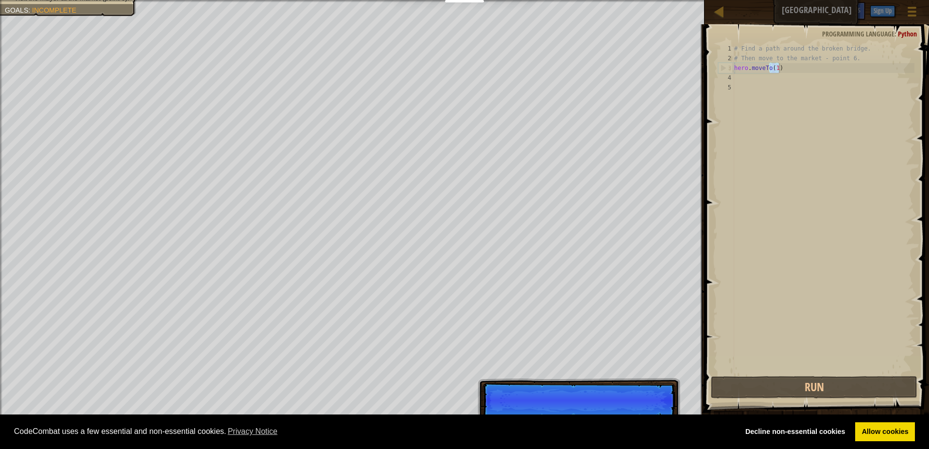
drag, startPoint x: 781, startPoint y: 78, endPoint x: 705, endPoint y: 151, distance: 104.9
click at [770, 91] on div "# Find a path around the broken bridge. # Then move to the market - point 6. he…" at bounding box center [824, 219] width 182 height 350
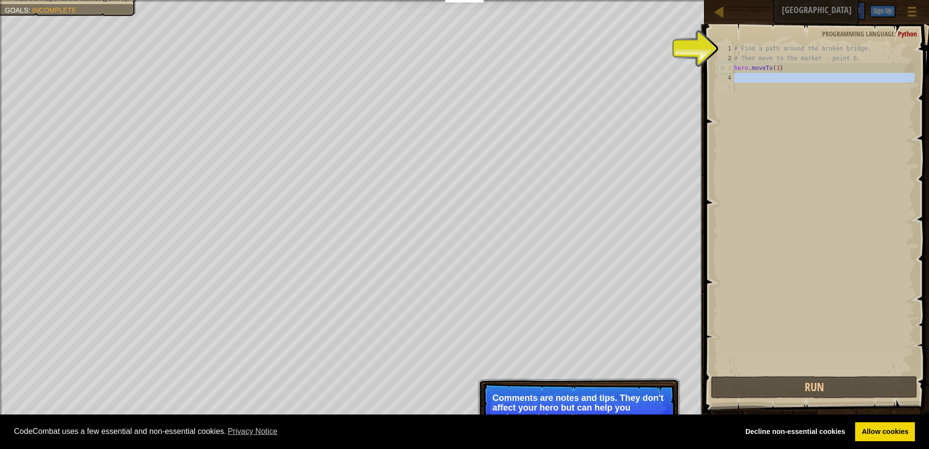
click at [737, 64] on div "# Find a path around the broken bridge. # Then move to the market - point 6. he…" at bounding box center [824, 219] width 182 height 350
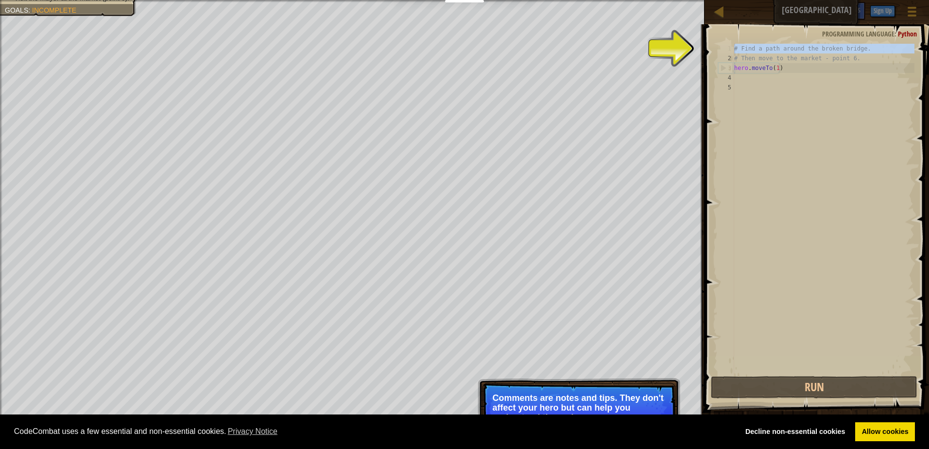
click at [730, 47] on div "1" at bounding box center [726, 49] width 16 height 10
type textarea "# Find a path around the broken bridge."
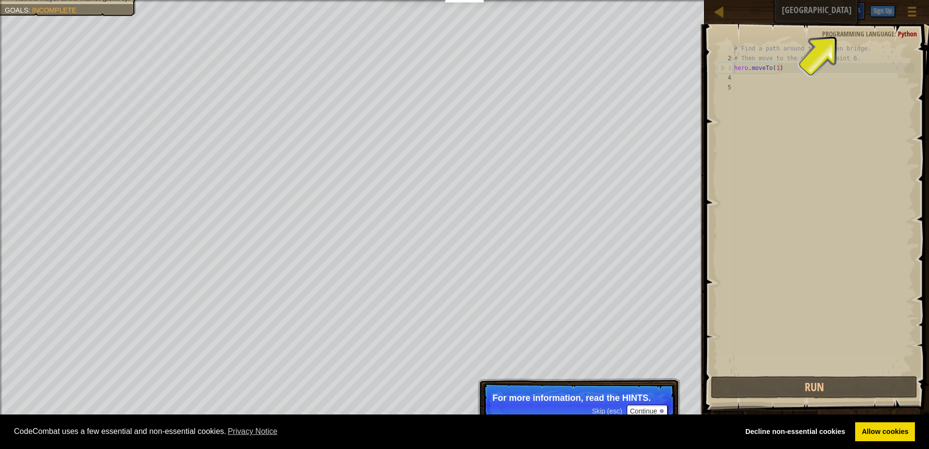
click at [850, 13] on span "Hints" at bounding box center [853, 9] width 16 height 9
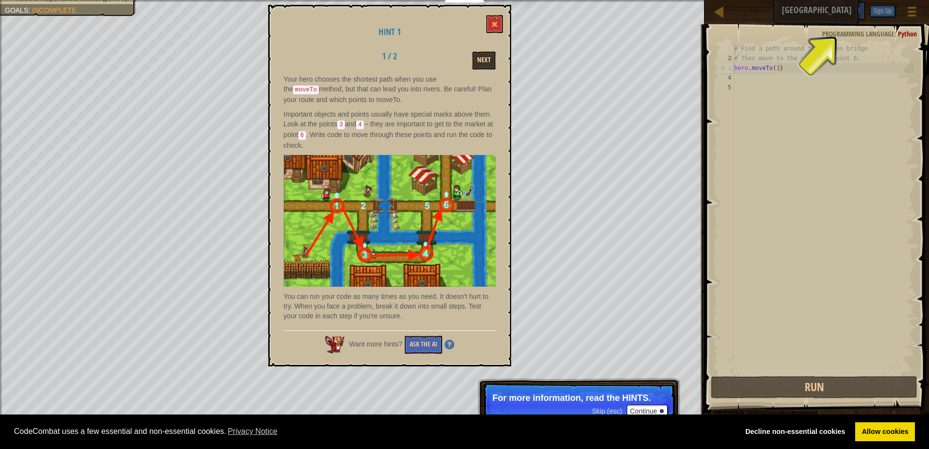
scroll to position [4, 0]
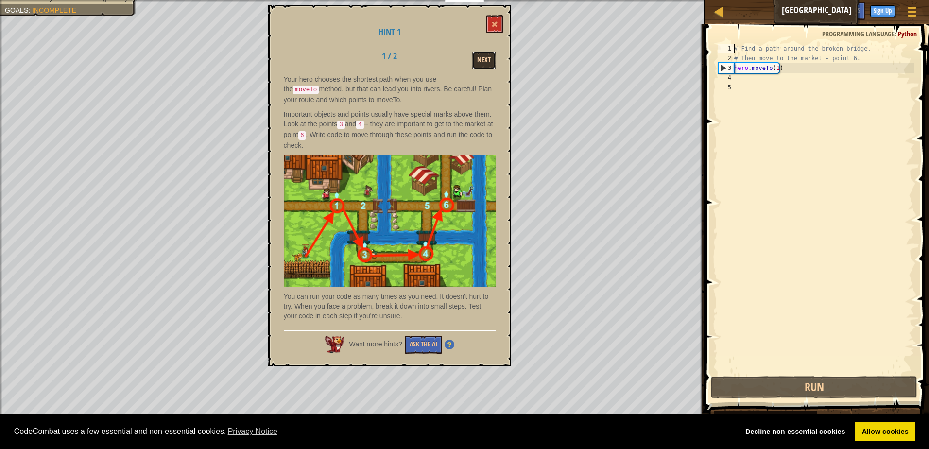
click at [480, 64] on button "Next" at bounding box center [483, 61] width 23 height 18
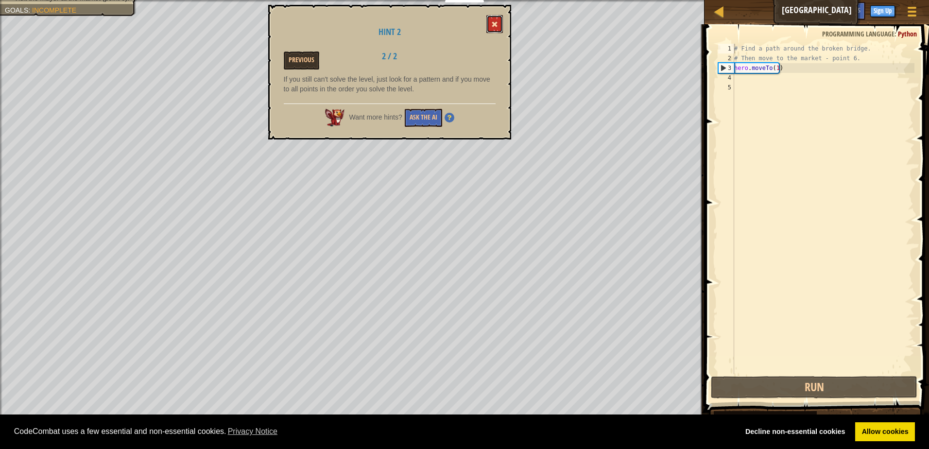
click at [499, 20] on button at bounding box center [495, 24] width 17 height 18
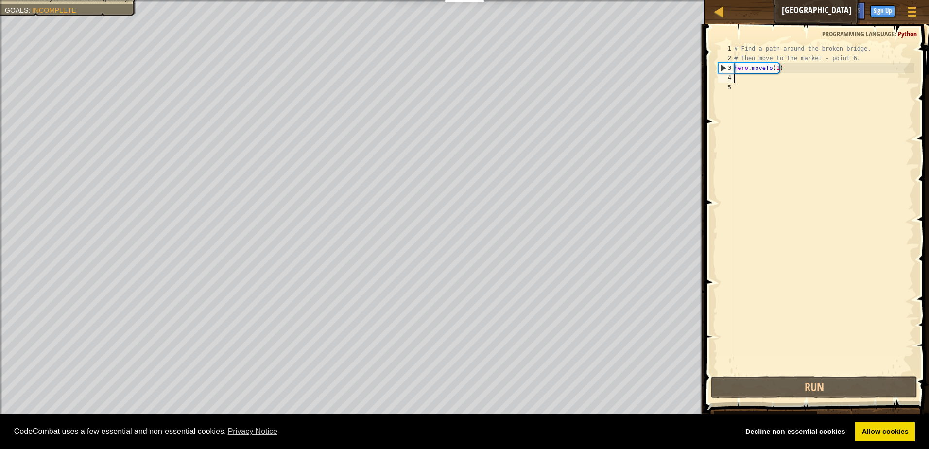
click at [760, 79] on div "# Find a path around the broken bridge. # Then move to the market - point 6. he…" at bounding box center [824, 219] width 182 height 350
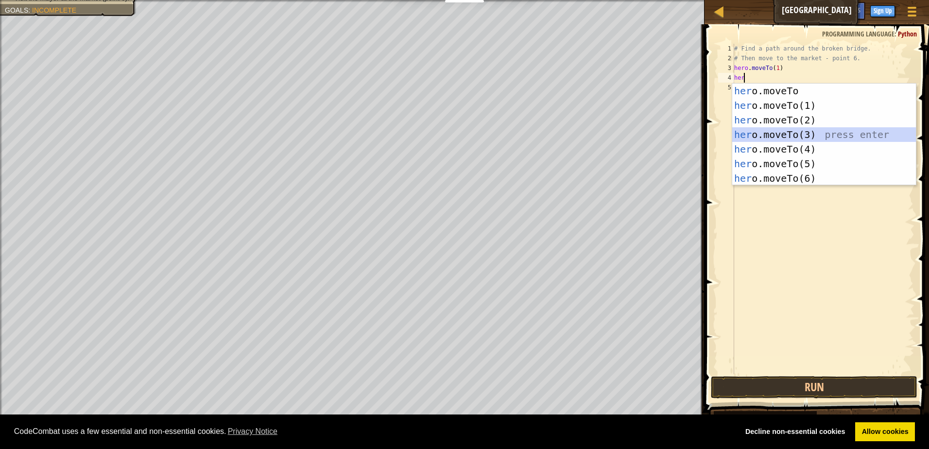
click at [809, 132] on div "her o.moveTo press enter her o.moveTo(1) press enter her o.moveTo(2) press ente…" at bounding box center [825, 149] width 184 height 131
type textarea "hero.moveTo(3)"
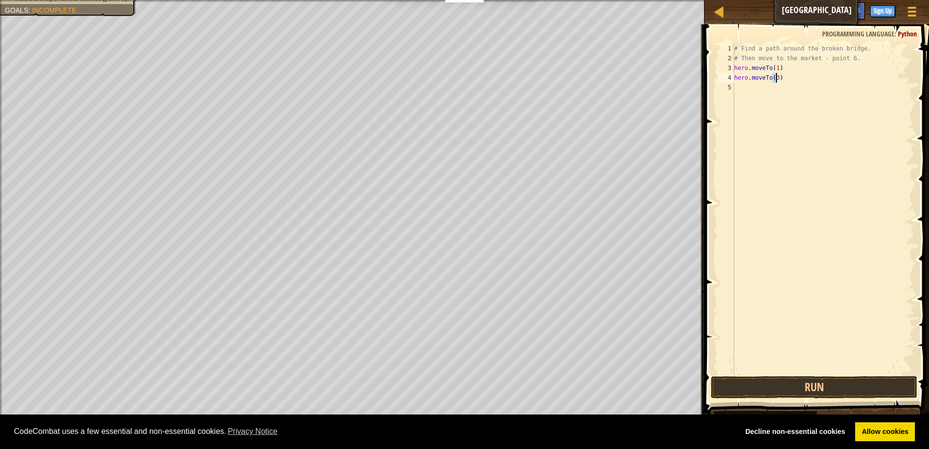
click at [760, 87] on div "# Find a path around the broken bridge. # Then move to the market - point 6. he…" at bounding box center [824, 219] width 182 height 350
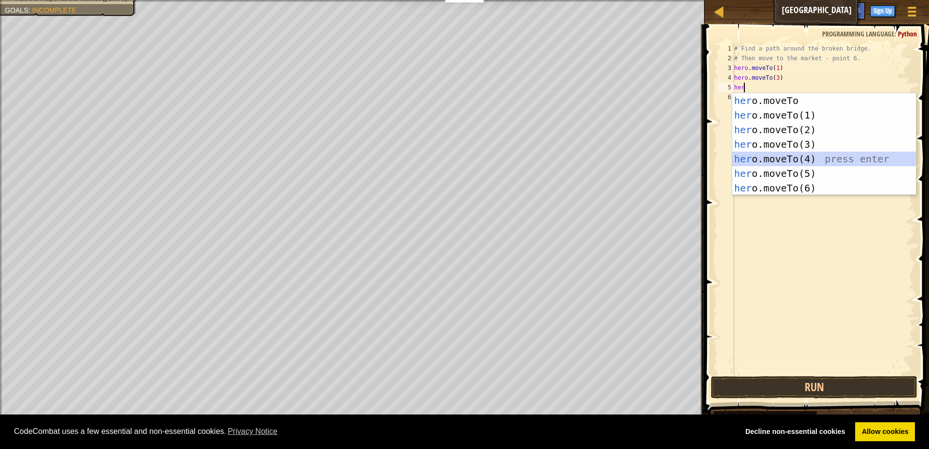
click at [815, 159] on div "her o.moveTo press enter her o.moveTo(1) press enter her o.moveTo(2) press ente…" at bounding box center [825, 158] width 184 height 131
type textarea "hero.moveTo(4)"
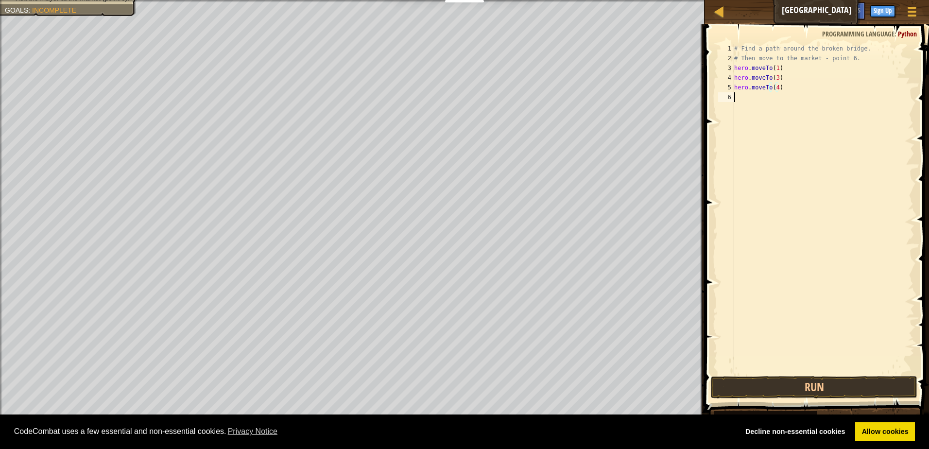
click at [752, 93] on div "# Find a path around the broken bridge. # Then move to the market - point 6. he…" at bounding box center [824, 219] width 182 height 350
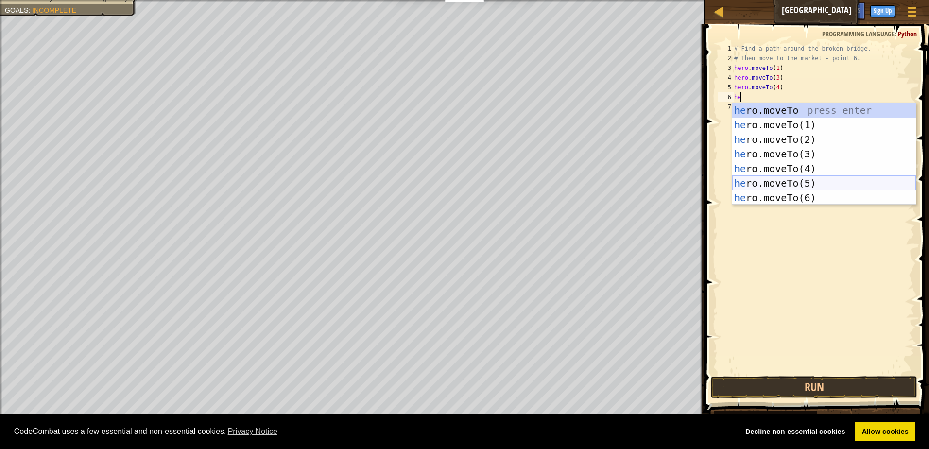
click at [809, 184] on div "he ro.moveTo press enter he ro.moveTo(1) press enter he ro.moveTo(2) press ente…" at bounding box center [825, 168] width 184 height 131
type textarea "hero.moveTo(5)"
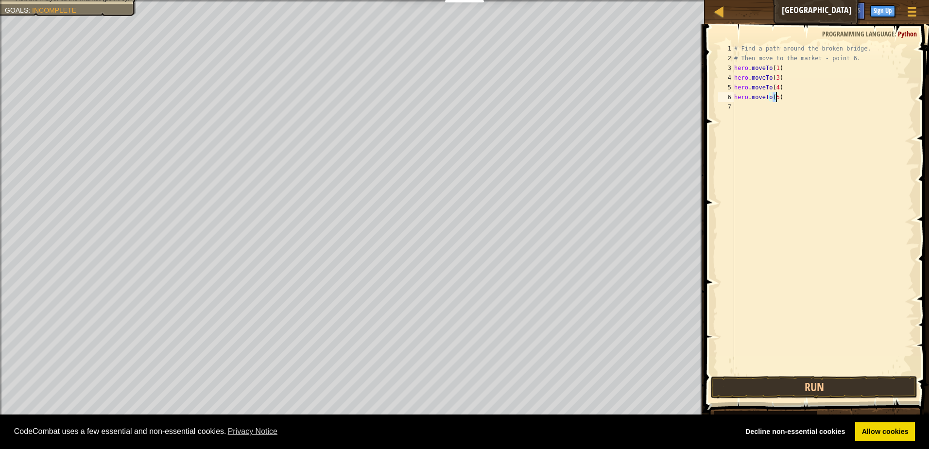
click at [777, 115] on div "# Find a path around the broken bridge. # Then move to the market - point 6. he…" at bounding box center [824, 219] width 182 height 350
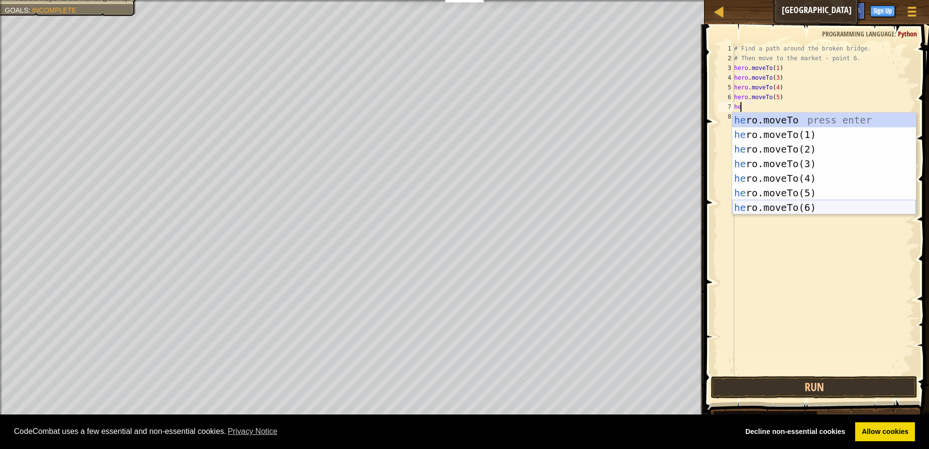
click at [788, 207] on div "he ro.moveTo press enter he ro.moveTo(1) press enter he ro.moveTo(2) press ente…" at bounding box center [825, 178] width 184 height 131
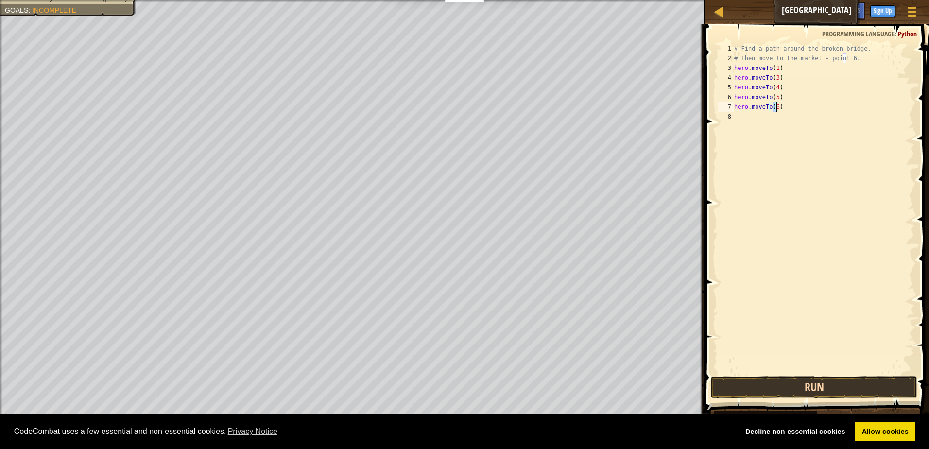
type textarea "hero.moveTo(6)"
click at [819, 383] on button "Run" at bounding box center [814, 387] width 207 height 22
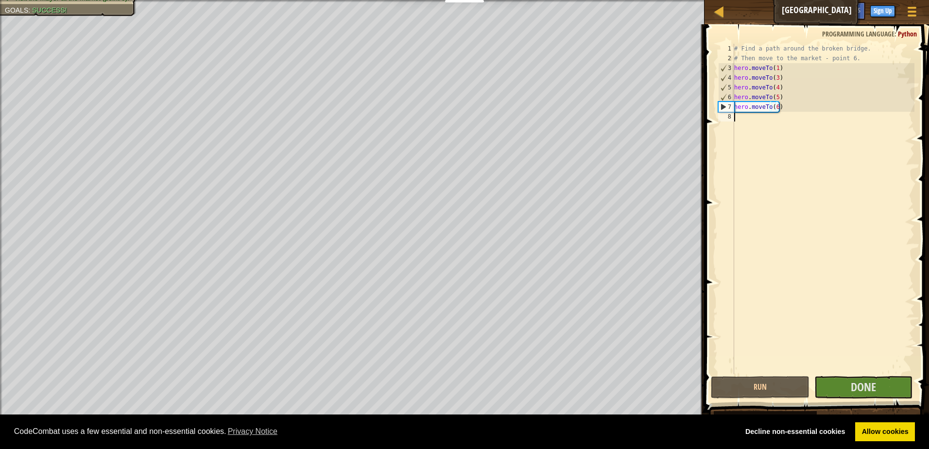
click at [746, 129] on div "# Find a path around the broken bridge. # Then move to the market - point 6. he…" at bounding box center [824, 219] width 182 height 350
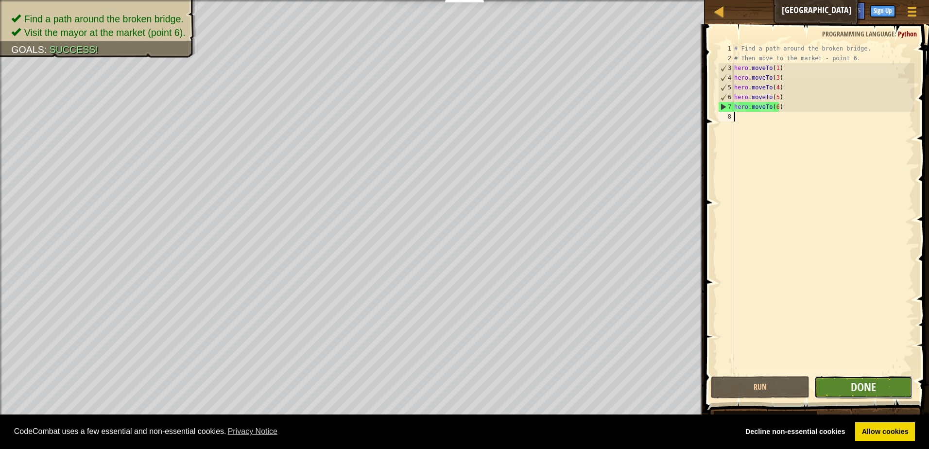
click at [888, 387] on button "Done" at bounding box center [864, 387] width 99 height 22
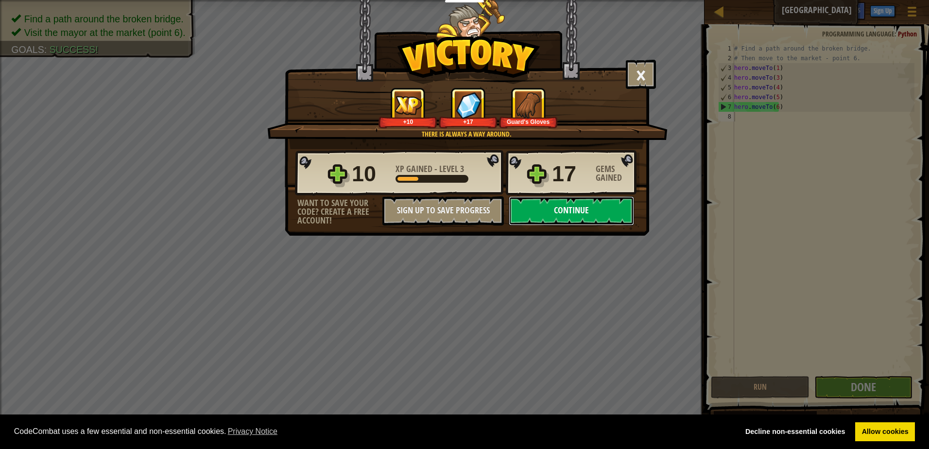
click at [558, 208] on button "Continue" at bounding box center [571, 210] width 125 height 29
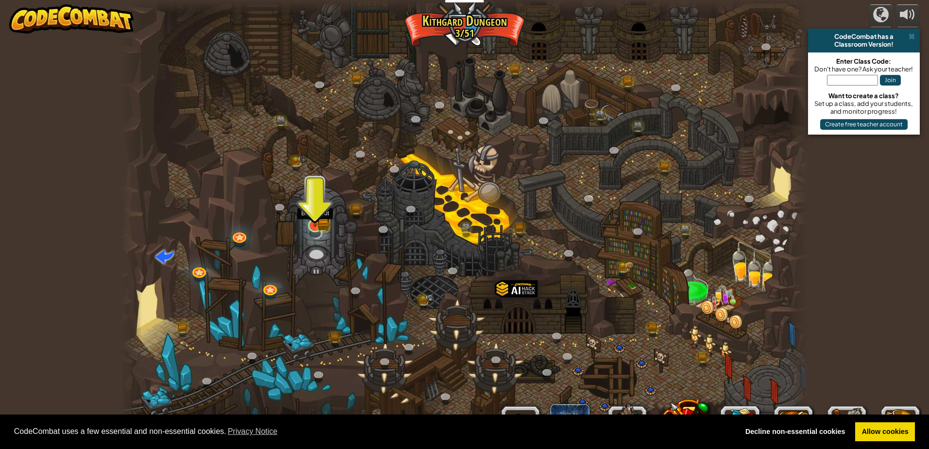
click at [307, 223] on img at bounding box center [315, 207] width 18 height 40
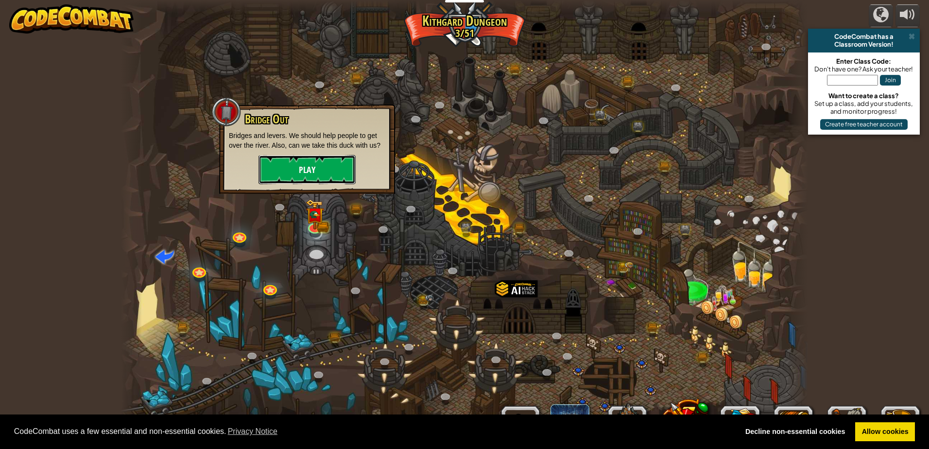
click at [328, 170] on button "Play" at bounding box center [307, 169] width 97 height 29
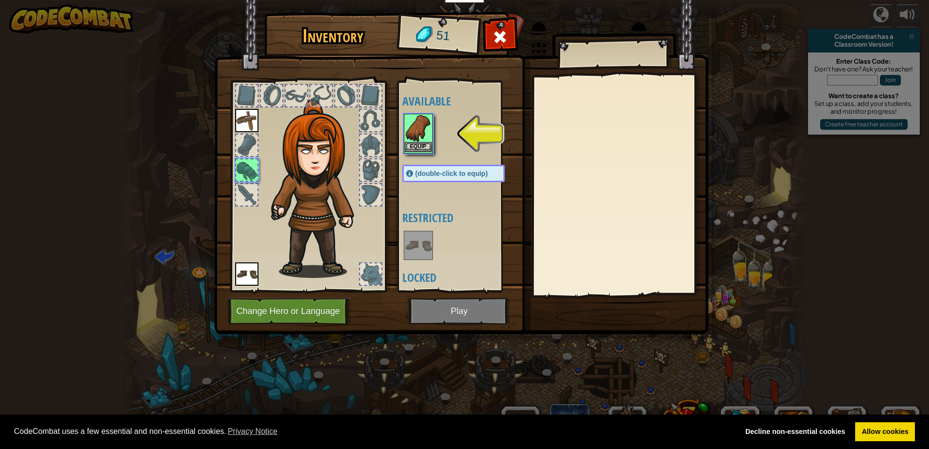
click at [418, 131] on img at bounding box center [418, 128] width 27 height 27
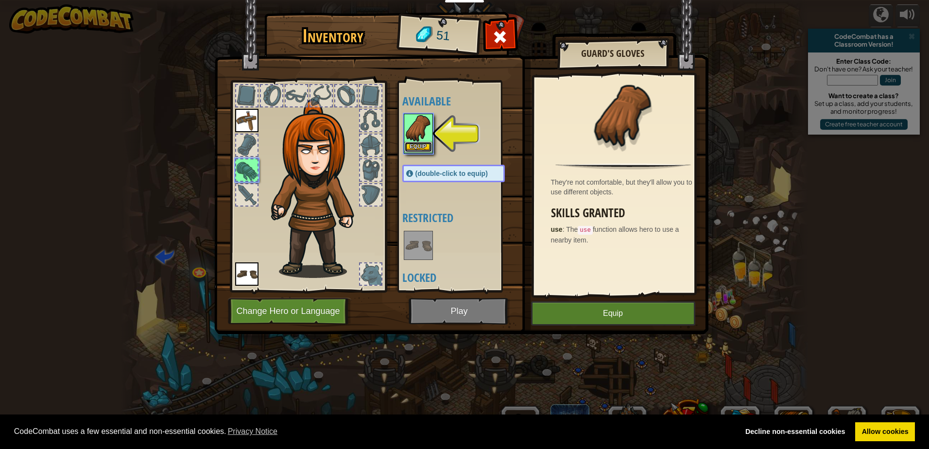
click at [420, 148] on button "Equip" at bounding box center [418, 147] width 27 height 10
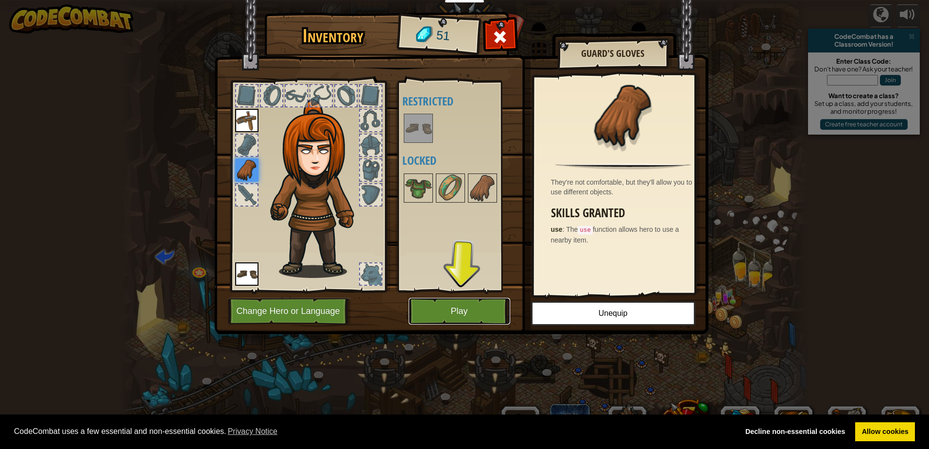
click at [471, 312] on button "Play" at bounding box center [460, 311] width 102 height 27
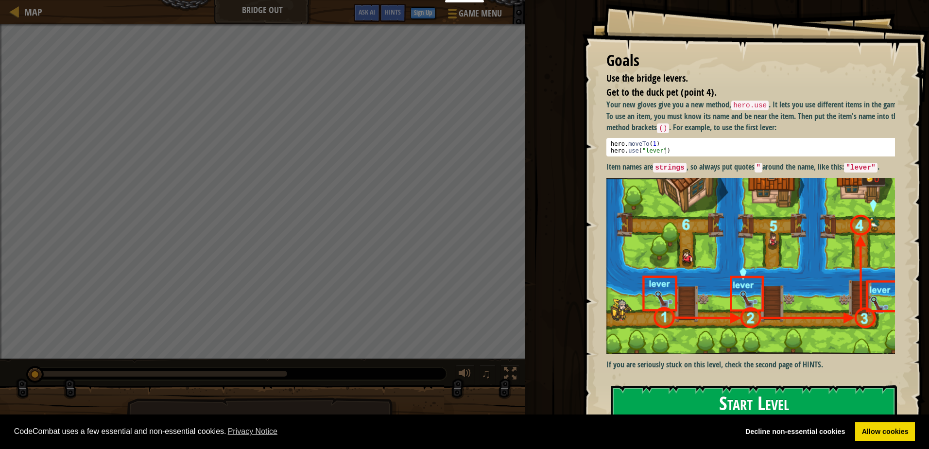
click at [716, 390] on button "Start Level" at bounding box center [754, 404] width 286 height 38
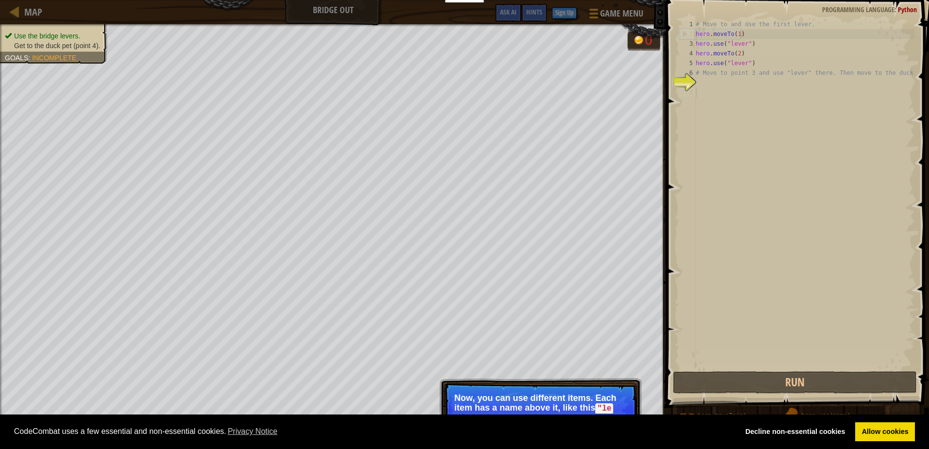
click at [762, 181] on div "# Move to and use the first lever. hero . moveTo ( 1 ) hero . use ( "lever" ) h…" at bounding box center [804, 203] width 221 height 369
click at [758, 187] on div "# Move to and use the first lever. hero . moveTo ( 1 ) hero . use ( "lever" ) h…" at bounding box center [804, 203] width 221 height 369
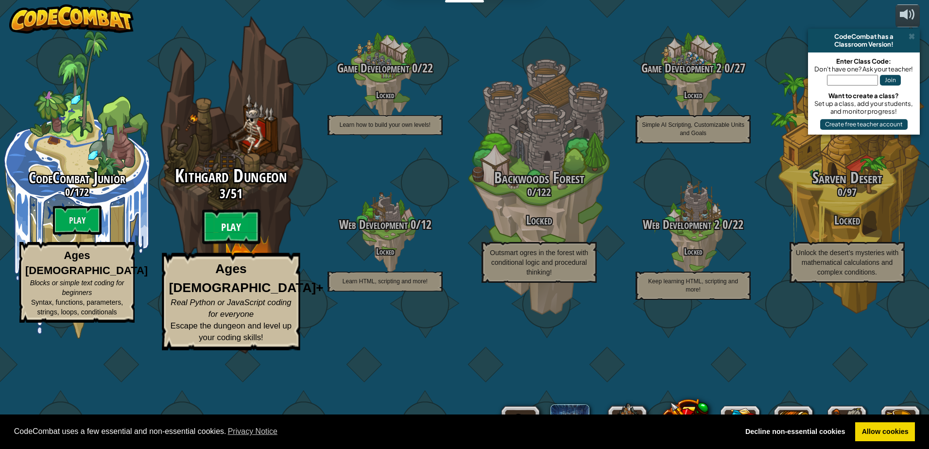
click at [230, 245] on btn "Play" at bounding box center [231, 227] width 58 height 35
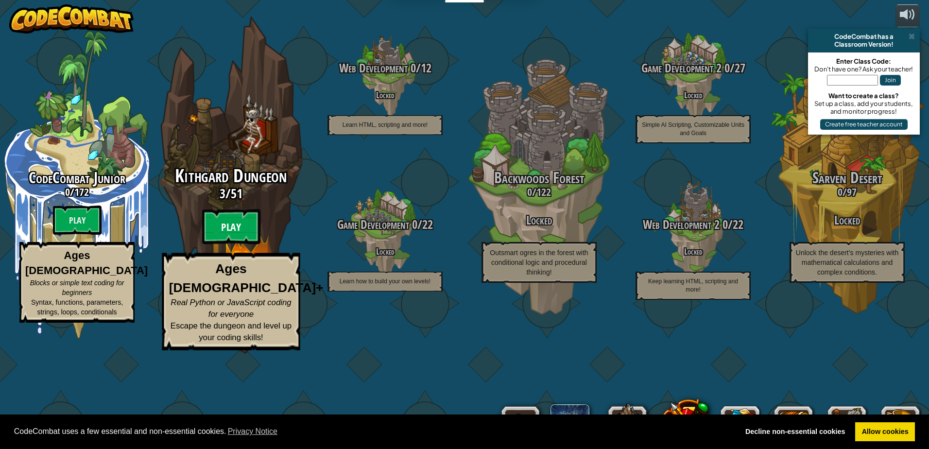
drag, startPoint x: 153, startPoint y: 140, endPoint x: 233, endPoint y: 273, distance: 155.1
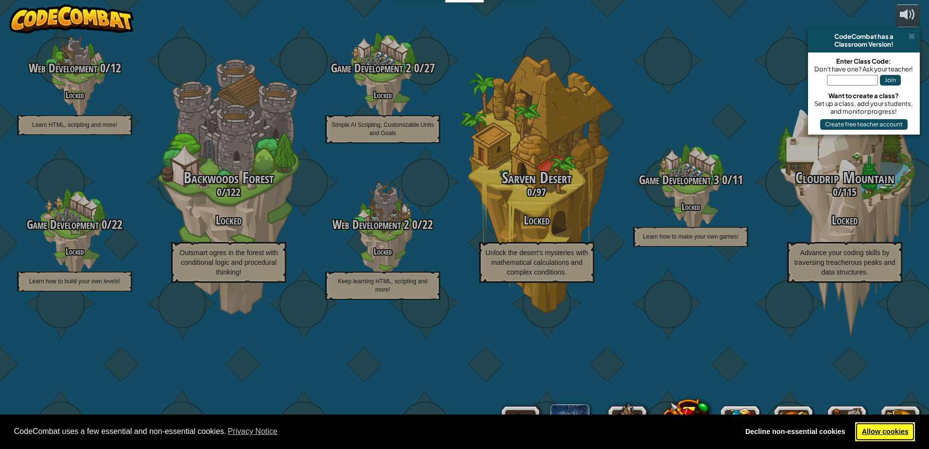
click at [888, 437] on link "Allow cookies" at bounding box center [886, 431] width 60 height 19
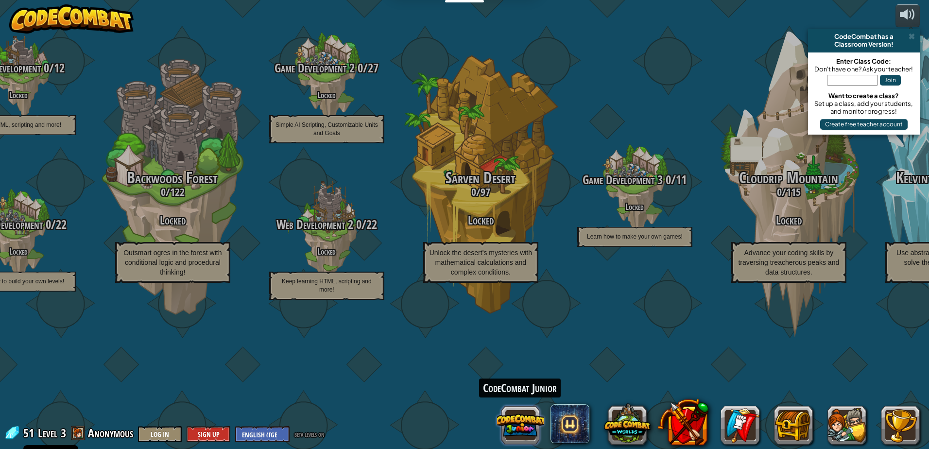
click at [501, 422] on button at bounding box center [520, 425] width 47 height 47
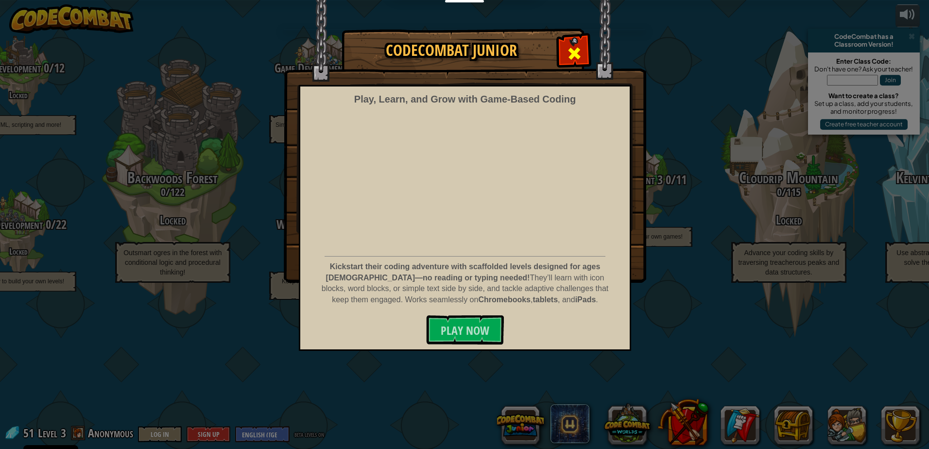
click at [565, 53] on div at bounding box center [574, 52] width 31 height 31
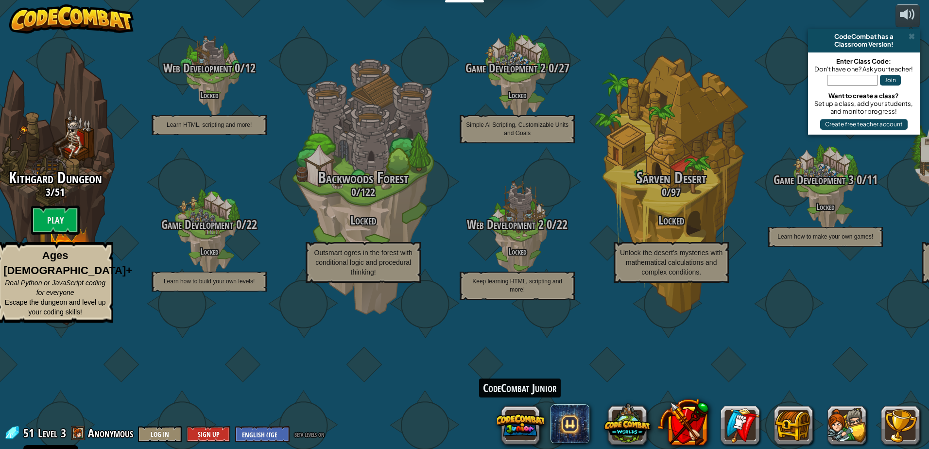
click at [101, 12] on img at bounding box center [71, 18] width 124 height 29
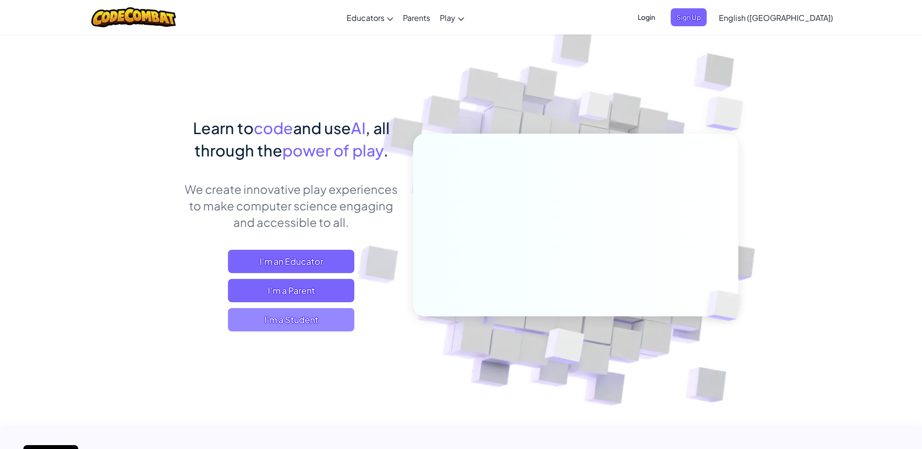
click at [311, 319] on span "I'm a Student" at bounding box center [291, 319] width 126 height 23
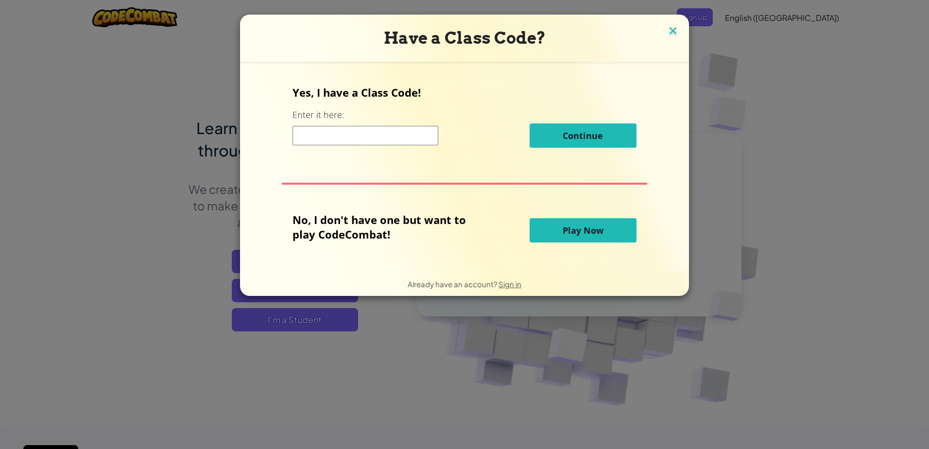
click at [671, 26] on img at bounding box center [673, 31] width 13 height 15
